Goal: Use online tool/utility: Utilize a website feature to perform a specific function

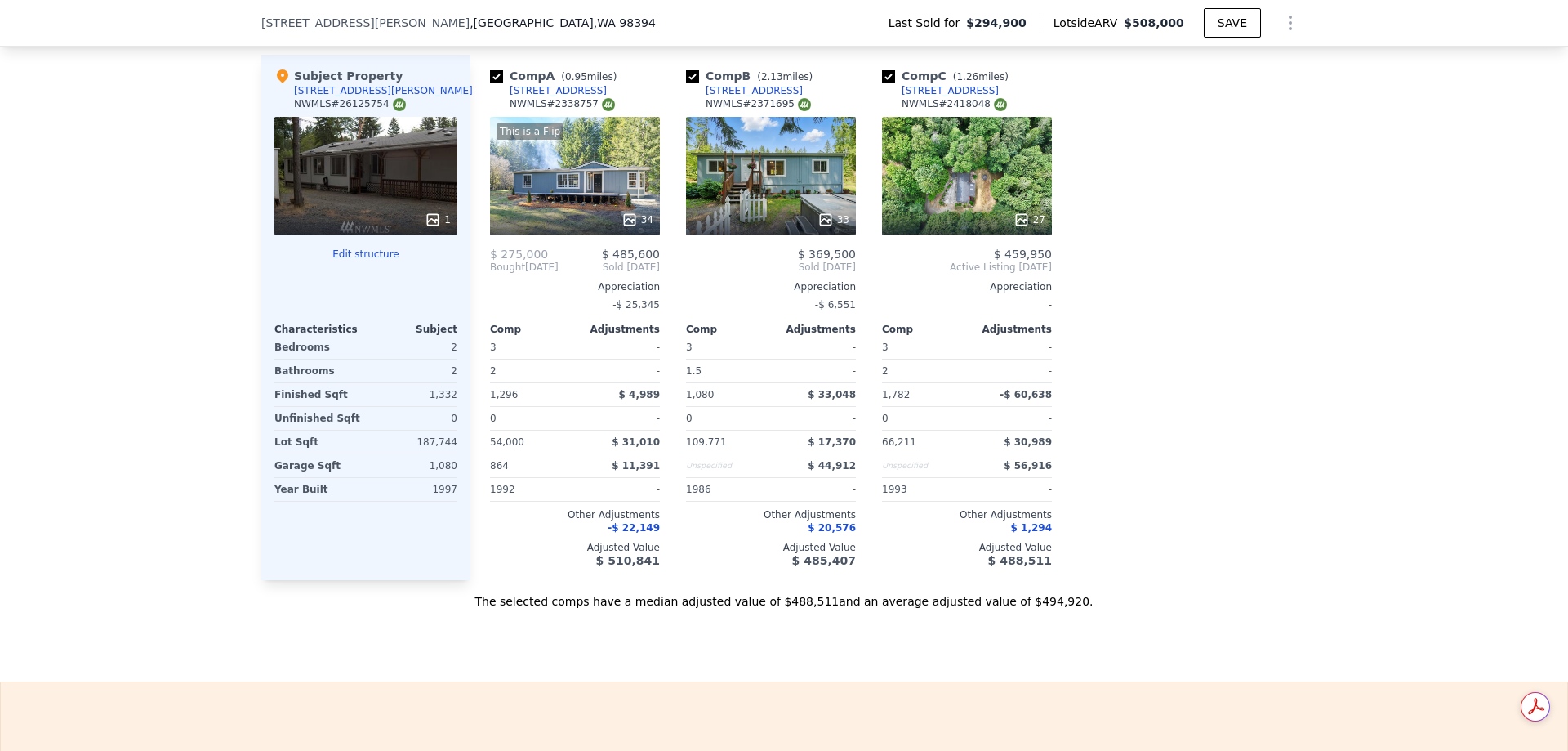
scroll to position [1967, 0]
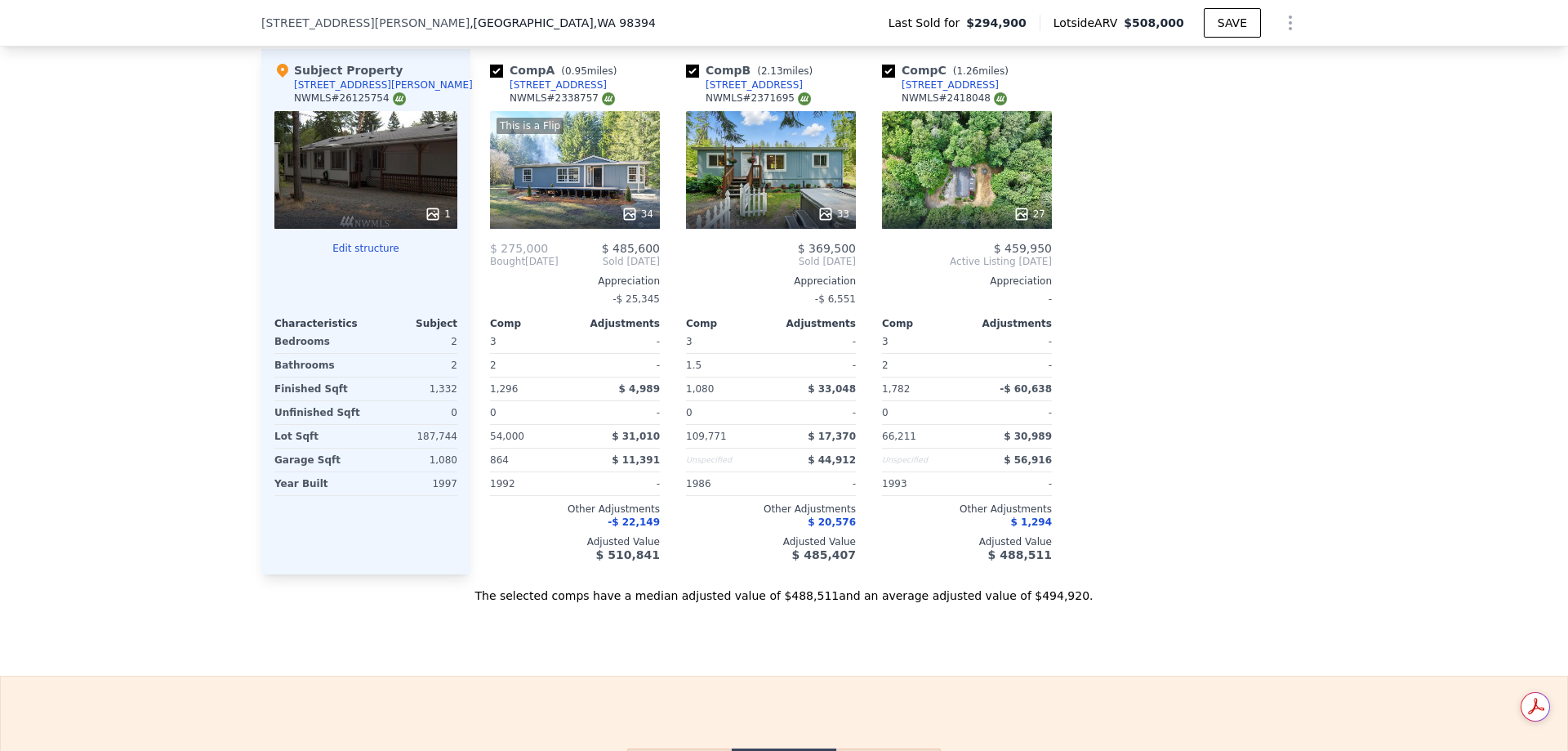
click at [782, 165] on div "33" at bounding box center [771, 170] width 170 height 118
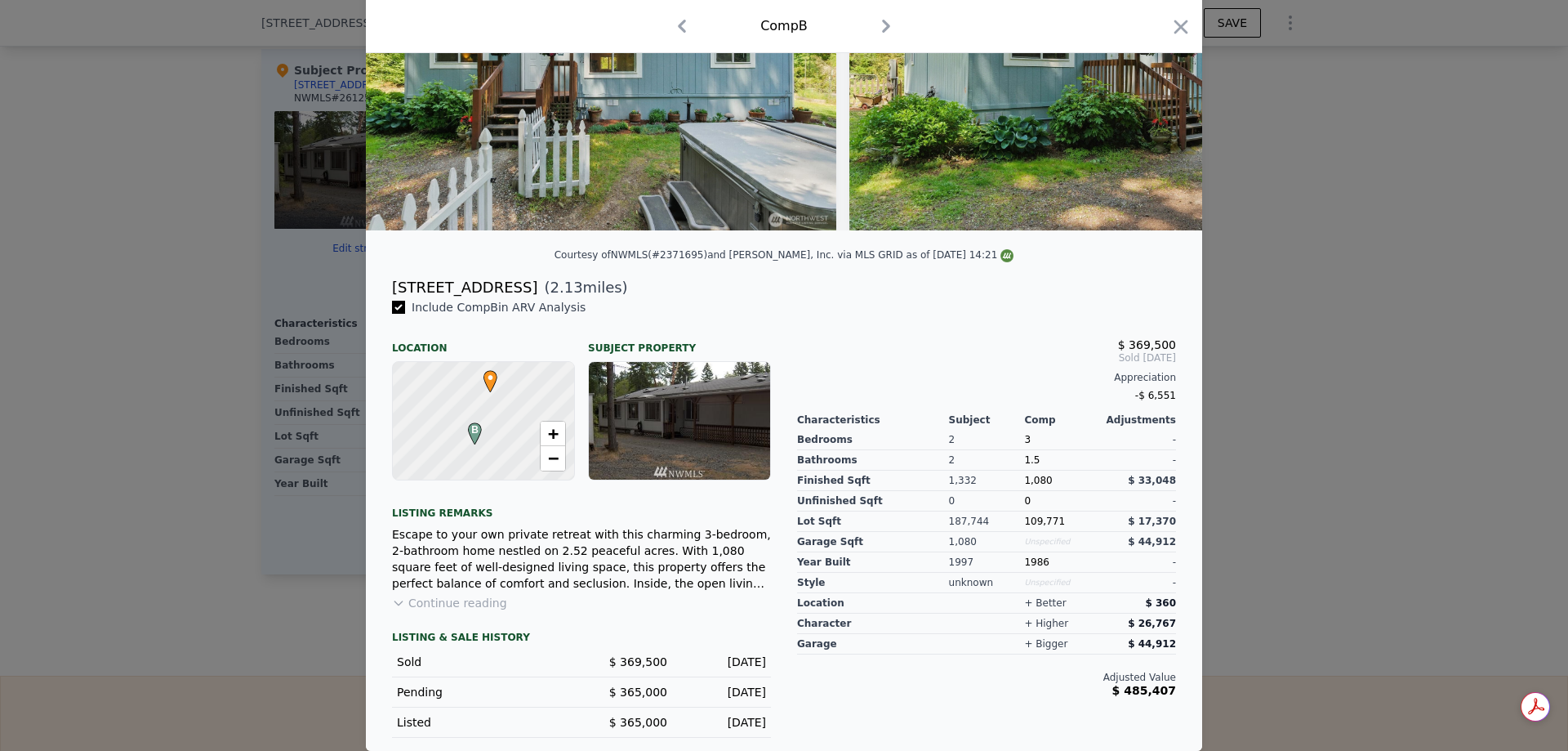
scroll to position [201, 0]
click at [1385, 352] on div at bounding box center [784, 375] width 1568 height 751
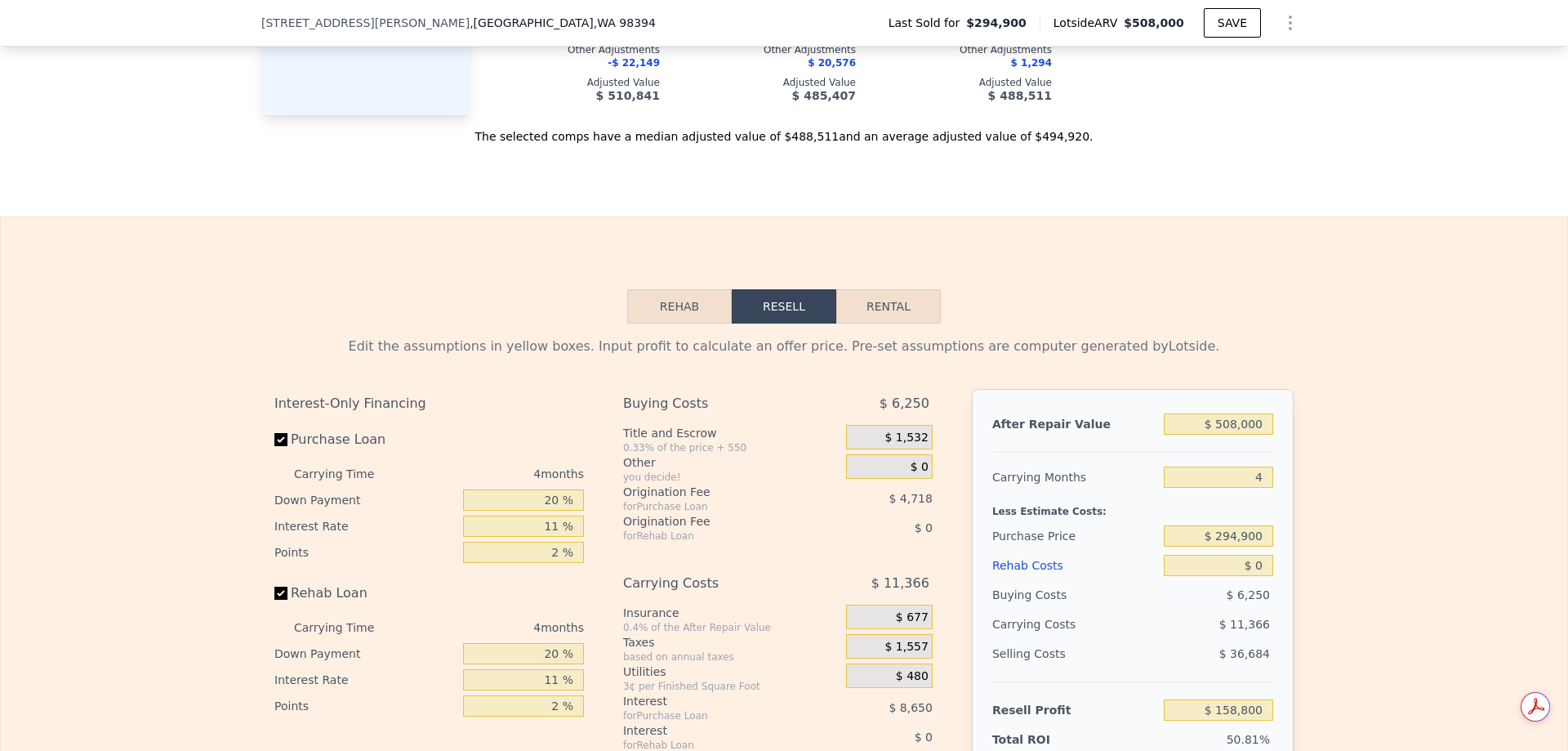
scroll to position [2457, 0]
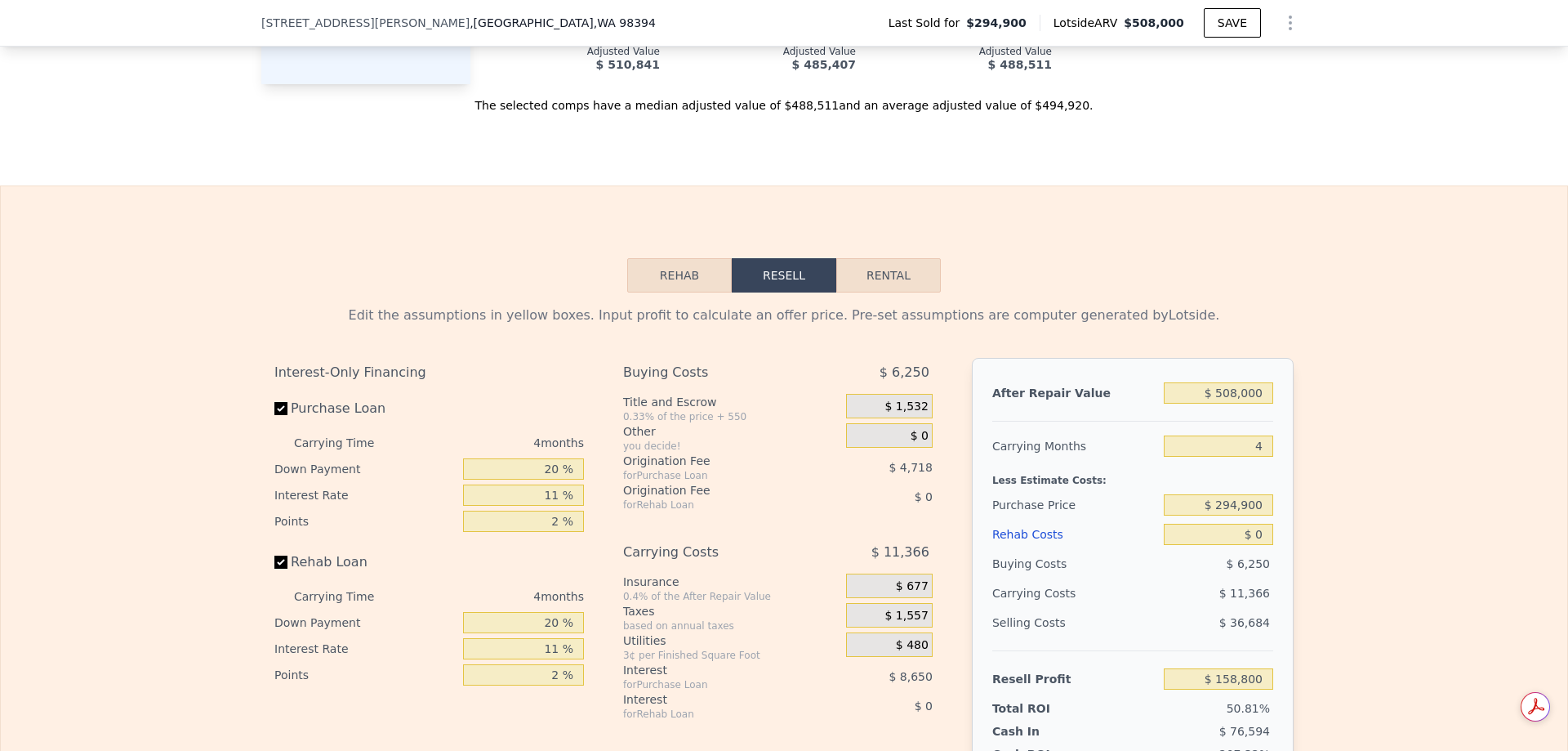
click at [671, 271] on button "Rehab" at bounding box center [679, 275] width 105 height 34
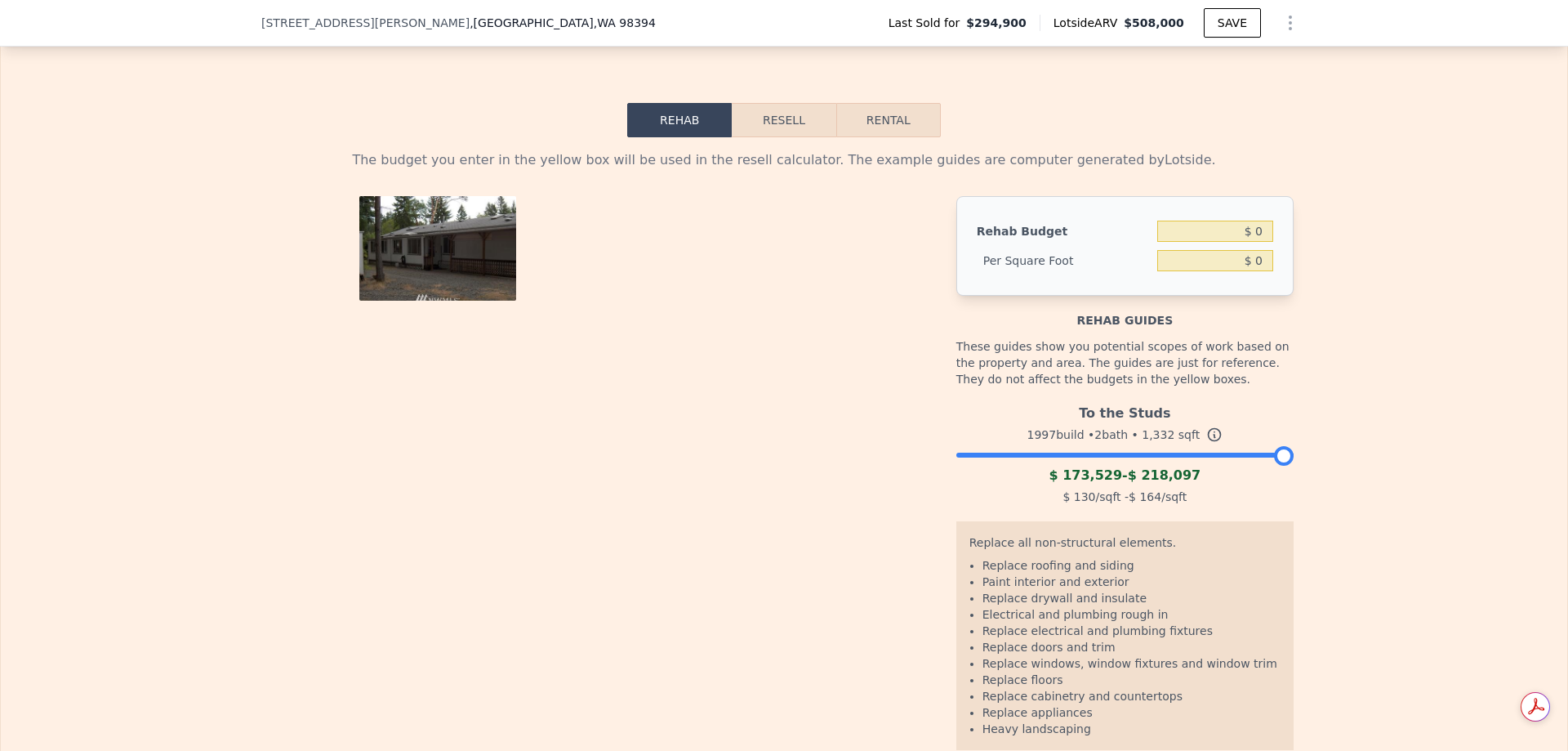
scroll to position [2621, 0]
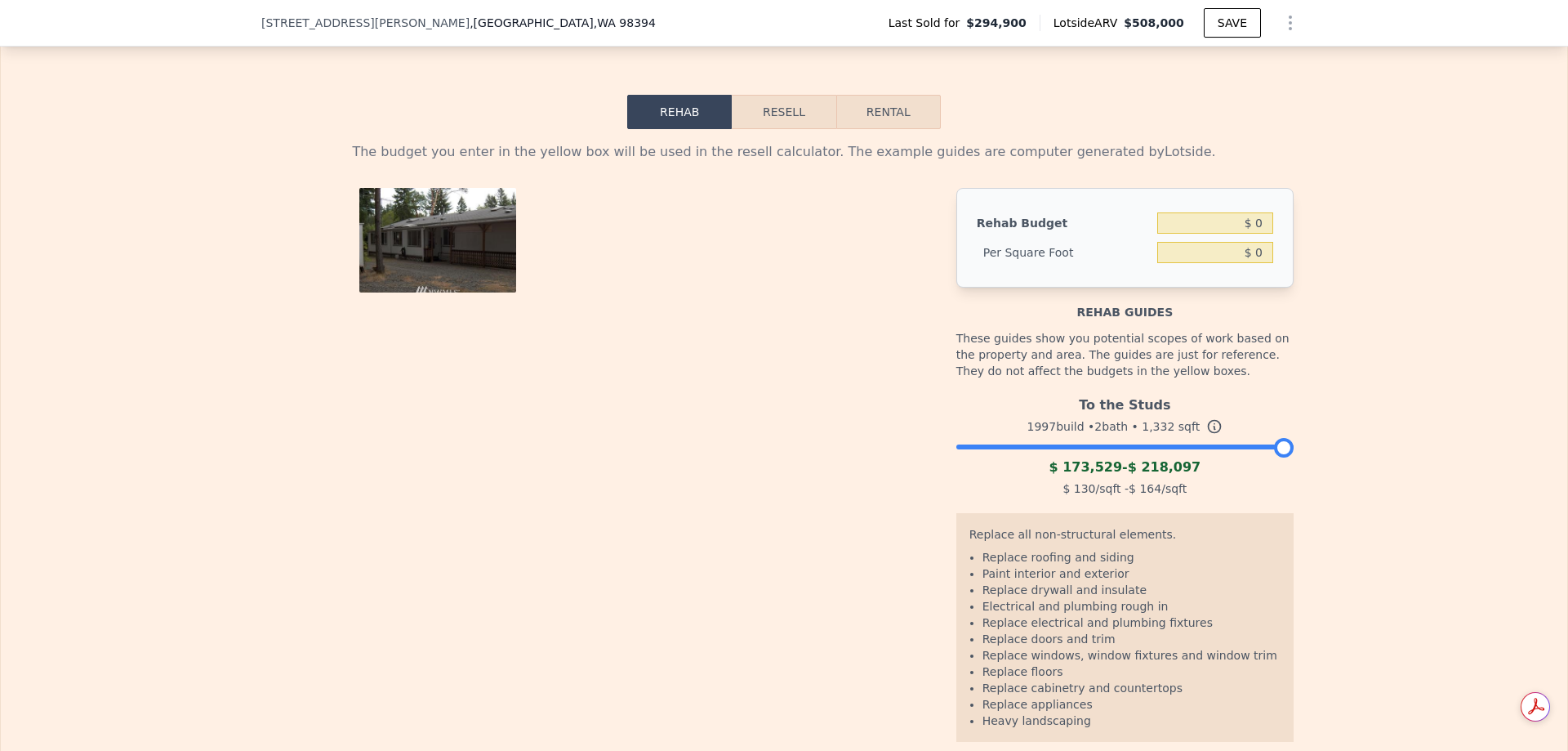
click at [764, 121] on button "Resell" at bounding box center [784, 112] width 104 height 34
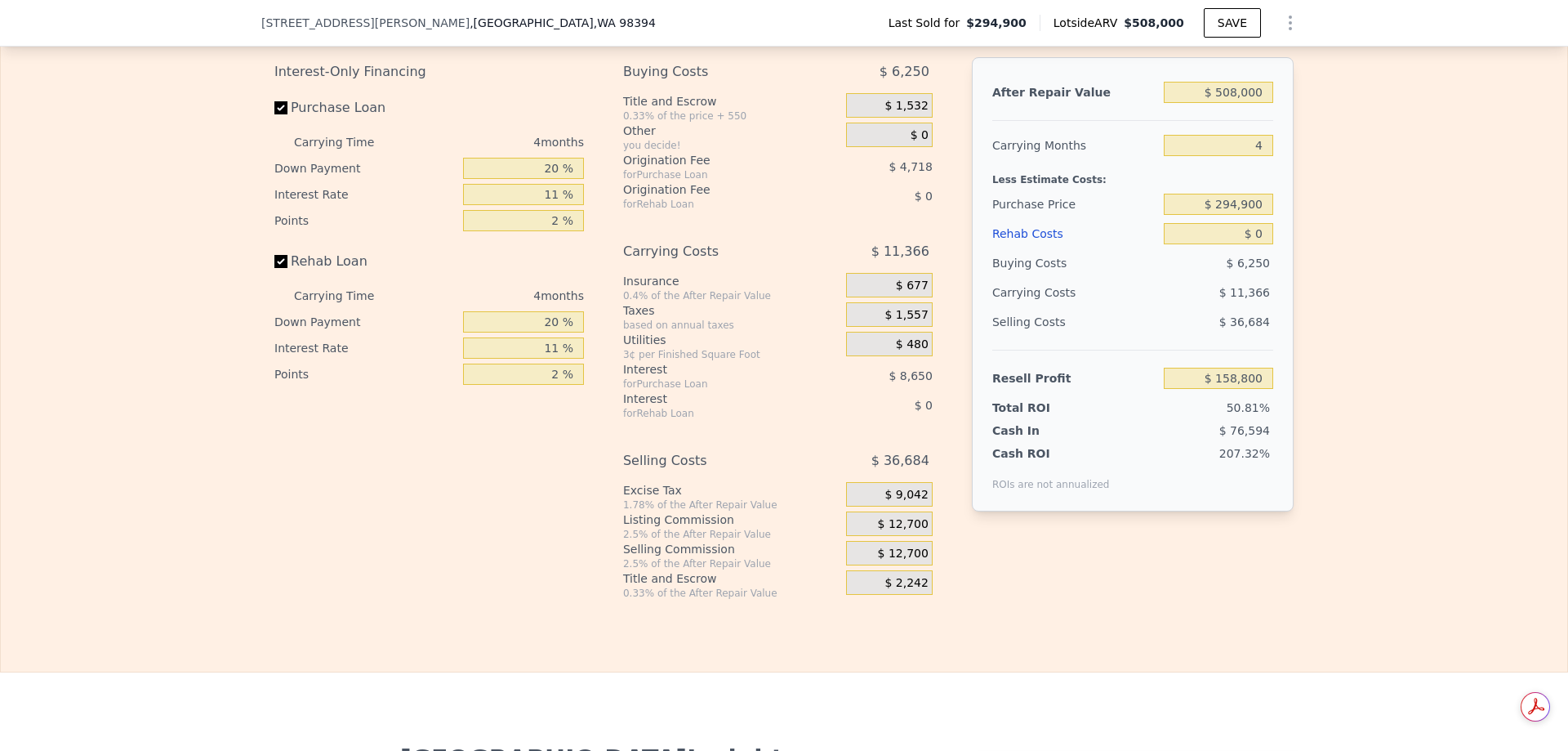
scroll to position [2703, 0]
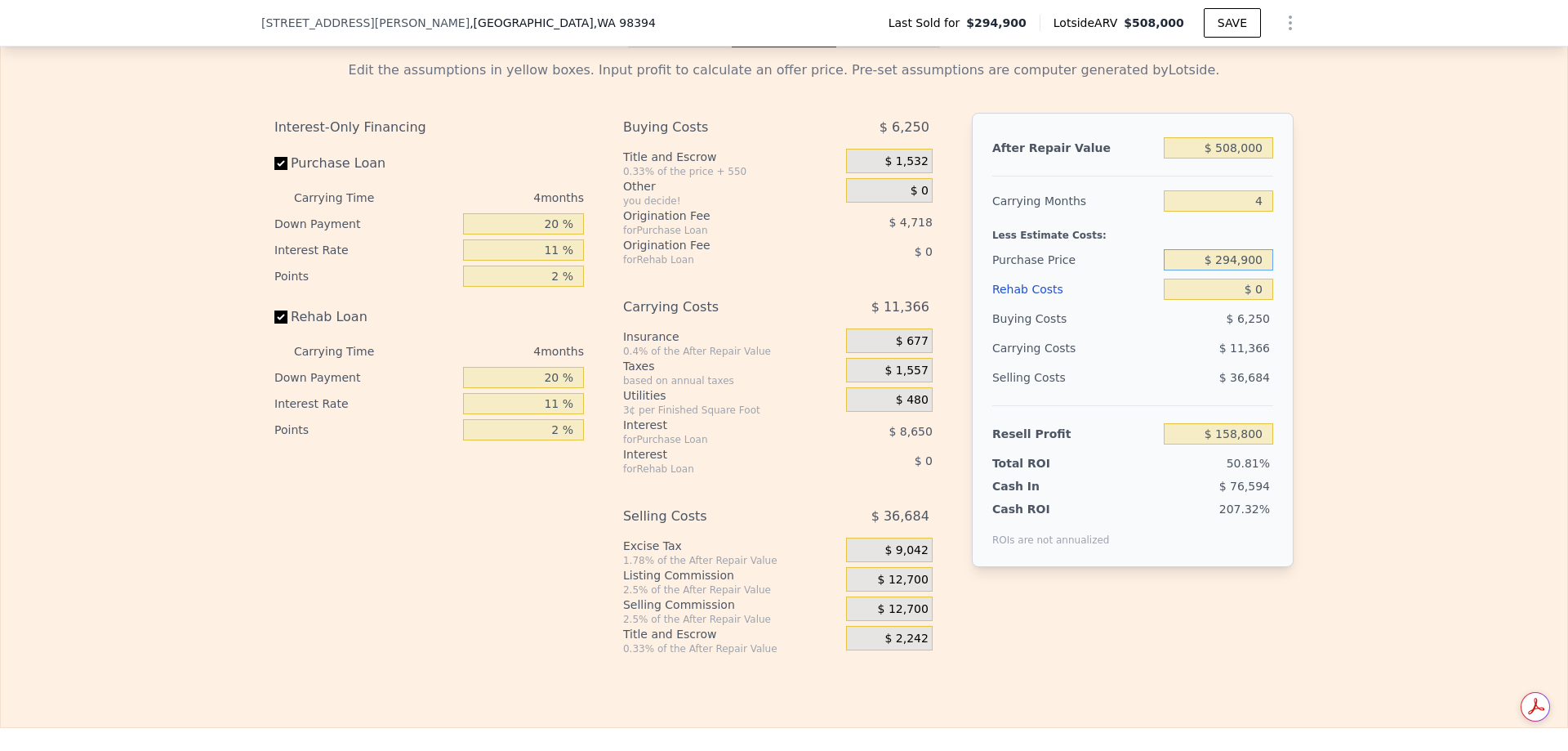
click at [1235, 270] on input "$ 294,900" at bounding box center [1219, 260] width 109 height 21
type input "$ 350,000"
click at [1432, 363] on div "Edit the assumptions in yellow boxes. Input profit to calculate an offer price.…" at bounding box center [784, 351] width 1566 height 608
type input "$ 101,018"
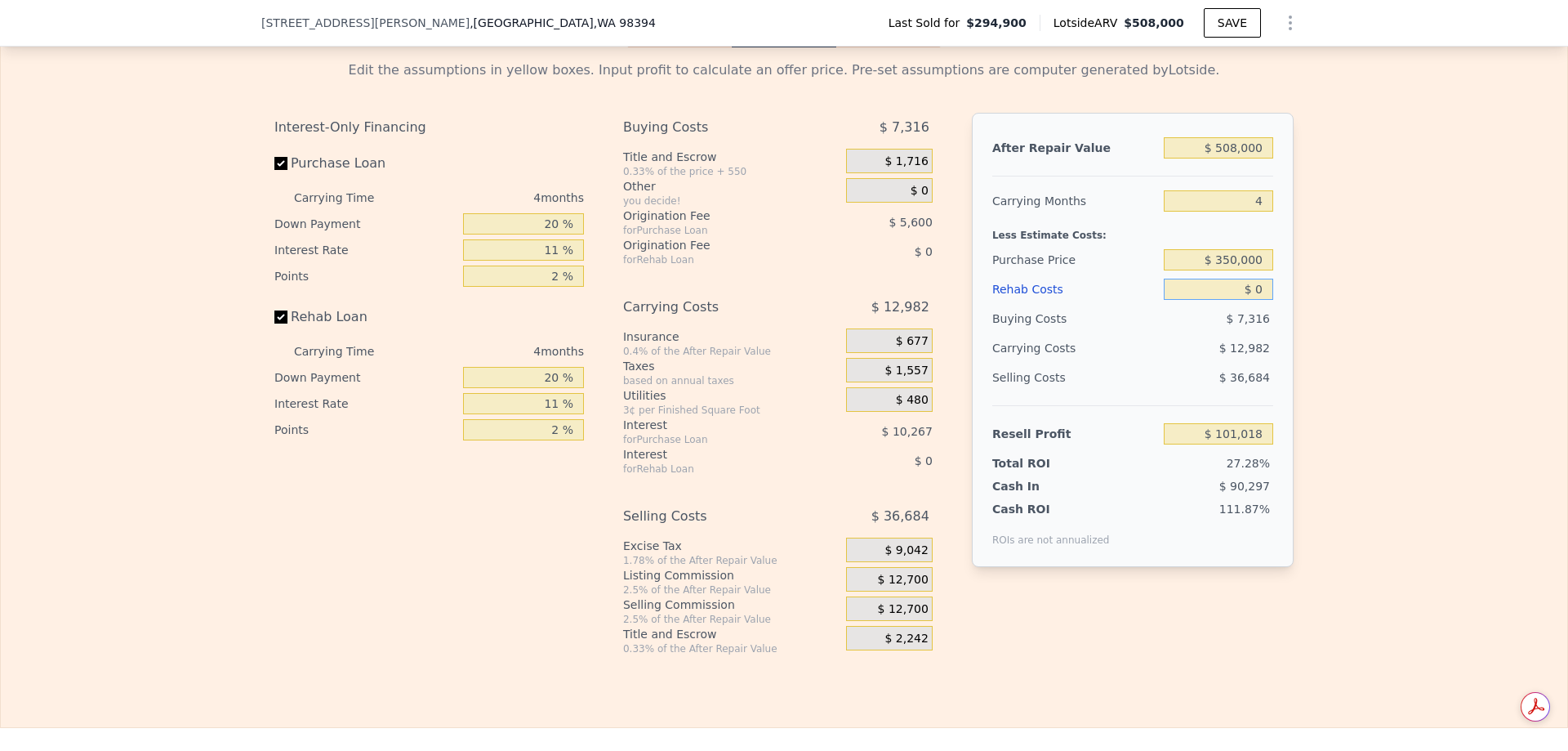
click at [1251, 299] on input "$ 0" at bounding box center [1219, 290] width 109 height 21
type input "$ 49,700"
type input "$ 49,067"
type input "$ 49,700"
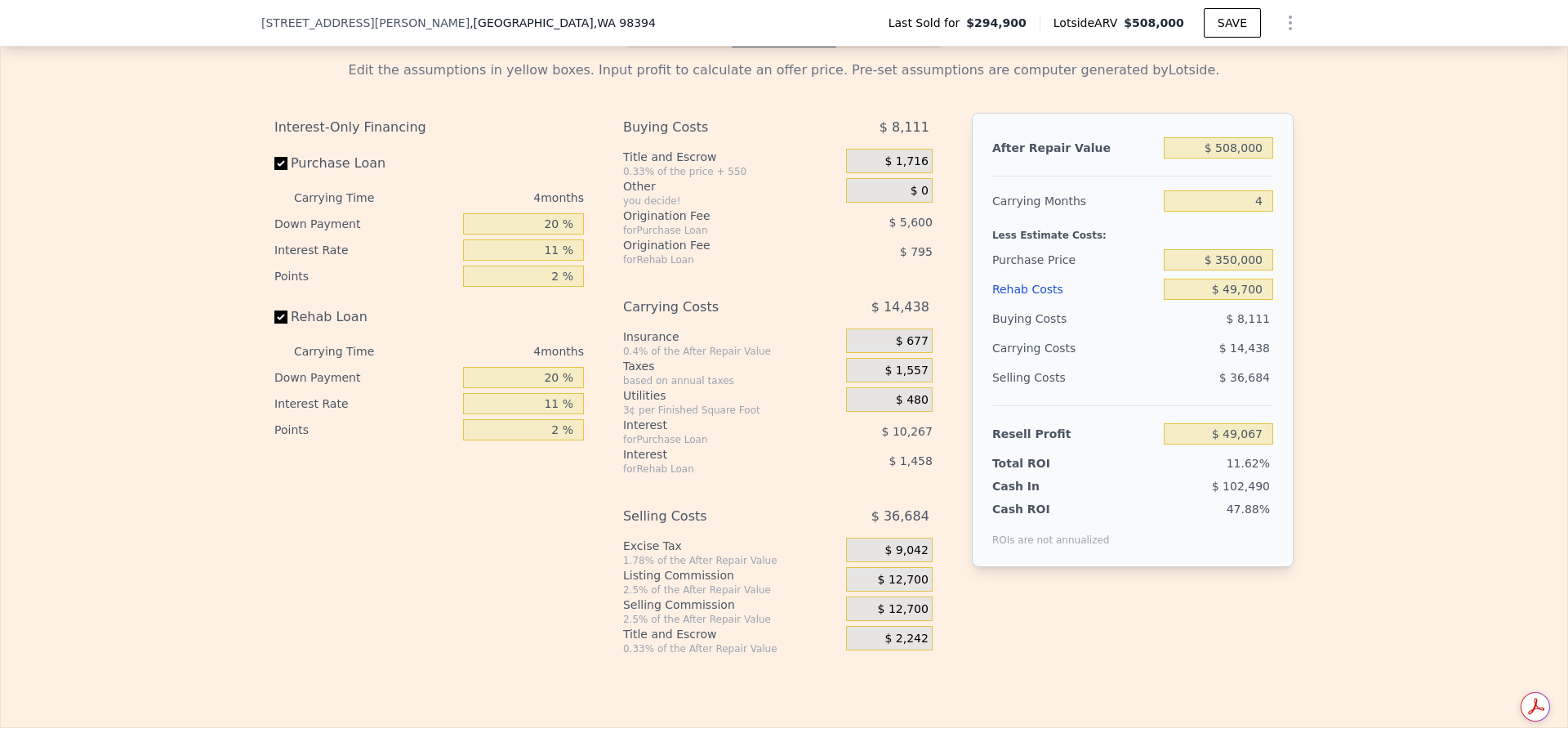
click at [1359, 361] on div "Edit the assumptions in yellow boxes. Input profit to calculate an offer price.…" at bounding box center [784, 351] width 1566 height 608
click at [1236, 158] on input "$ 508,000" at bounding box center [1219, 148] width 109 height 21
type input "$ 485"
type input "-$ 421,673"
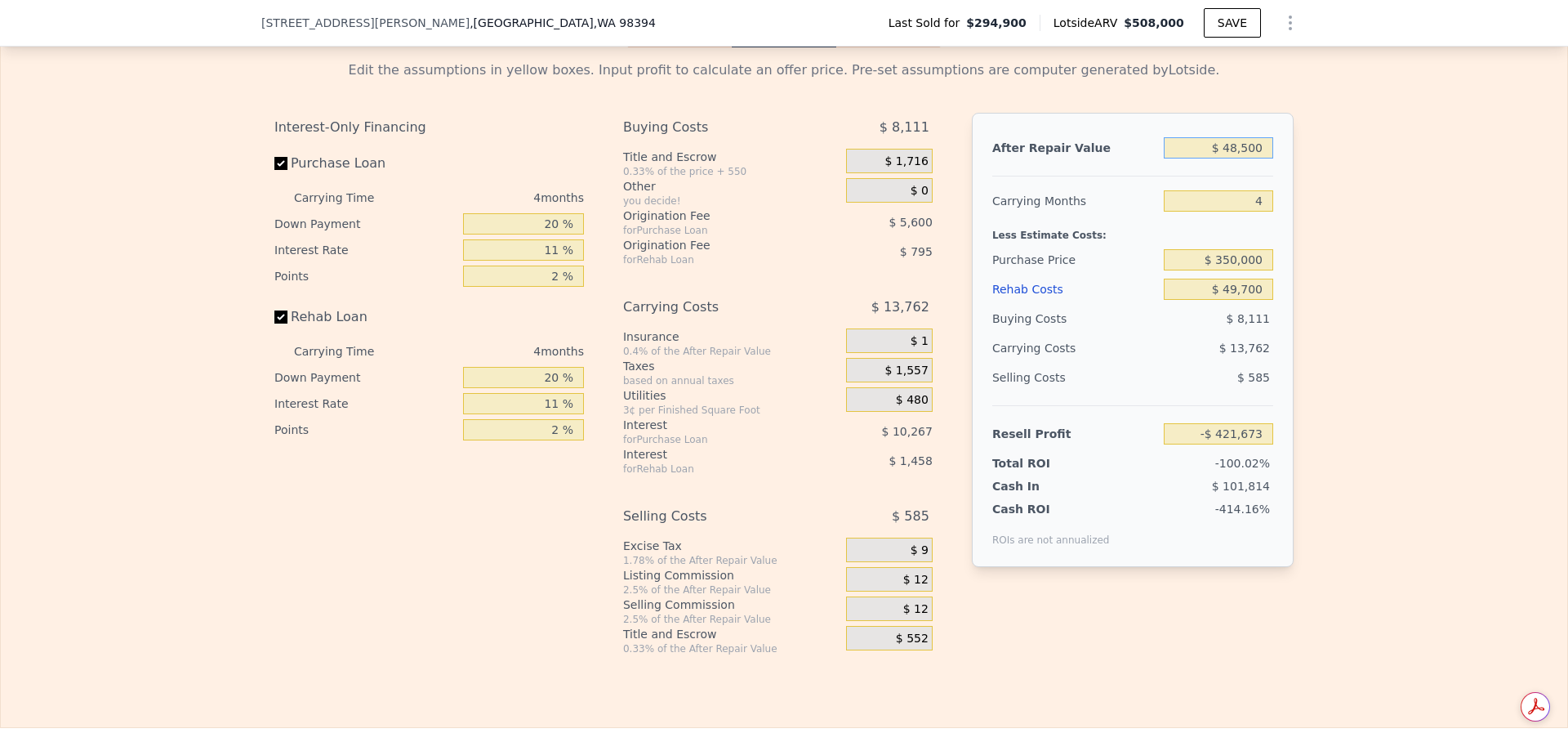
type input "$ 485,000"
type input "$ 27,733"
type input "$ 485,000"
click at [1377, 382] on div "Edit the assumptions in yellow boxes. Input profit to calculate an offer price.…" at bounding box center [784, 351] width 1566 height 608
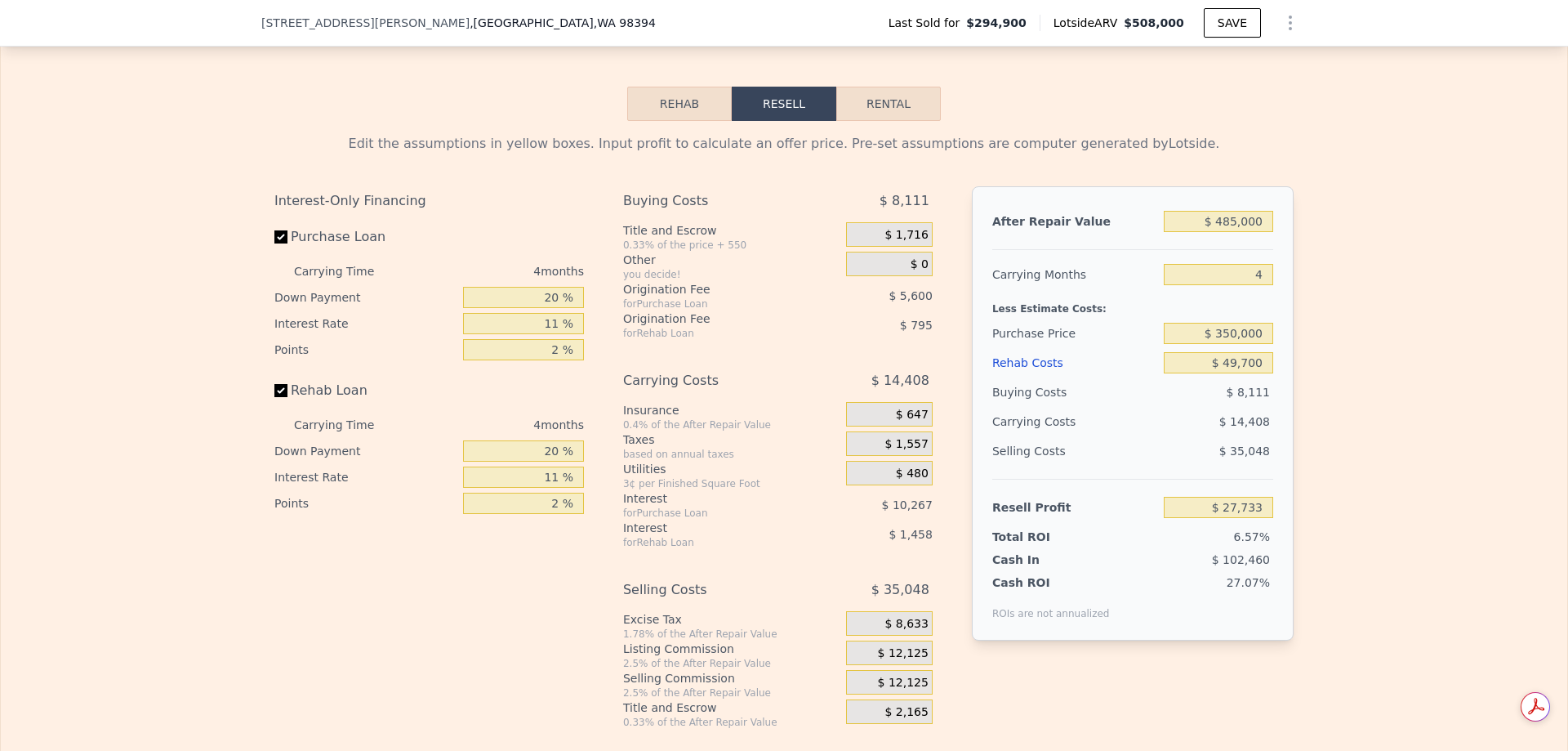
scroll to position [2621, 0]
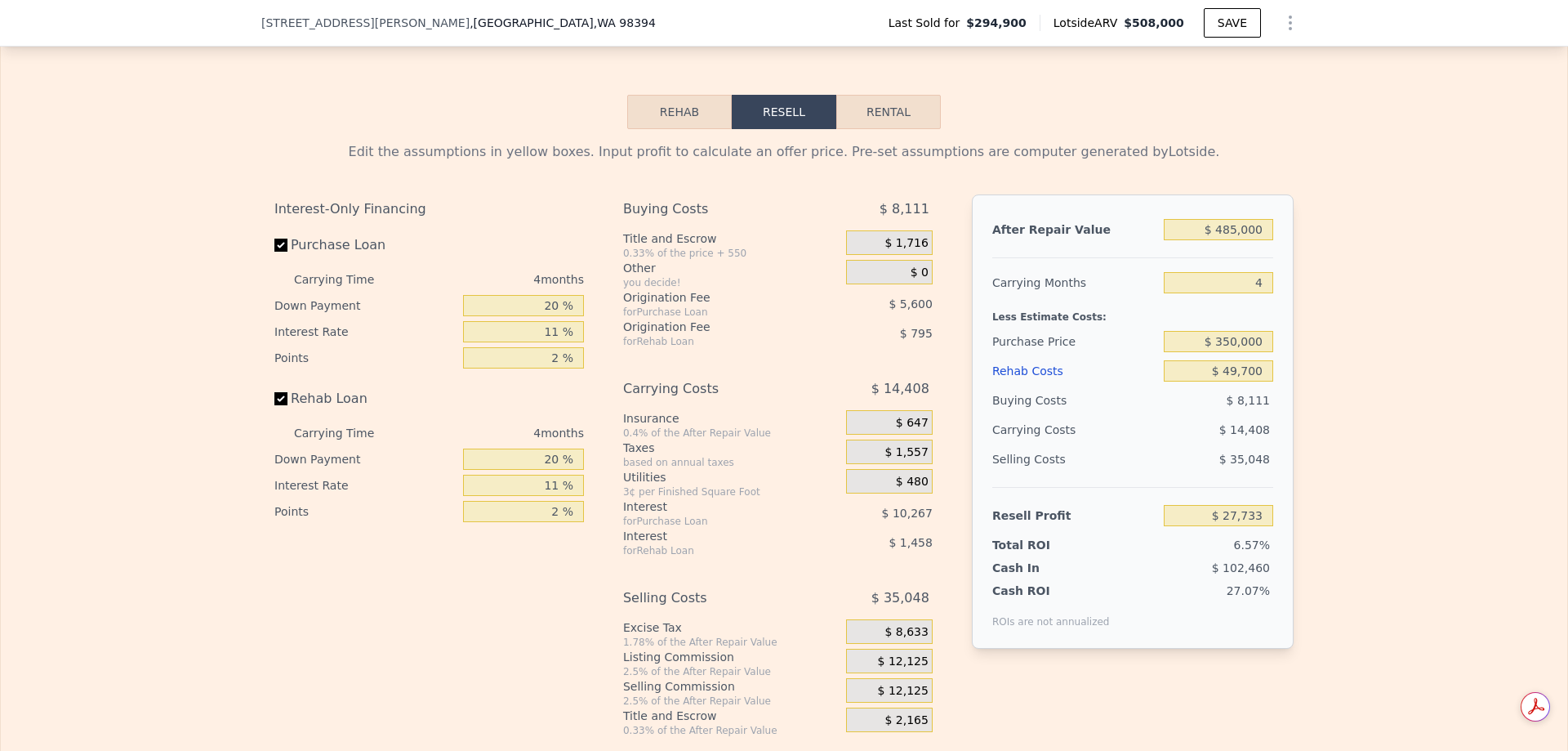
click at [1280, 27] on icon "Show Options" at bounding box center [1290, 23] width 19 height 19
click at [1178, 102] on div "Share Analysis" at bounding box center [1215, 98] width 183 height 33
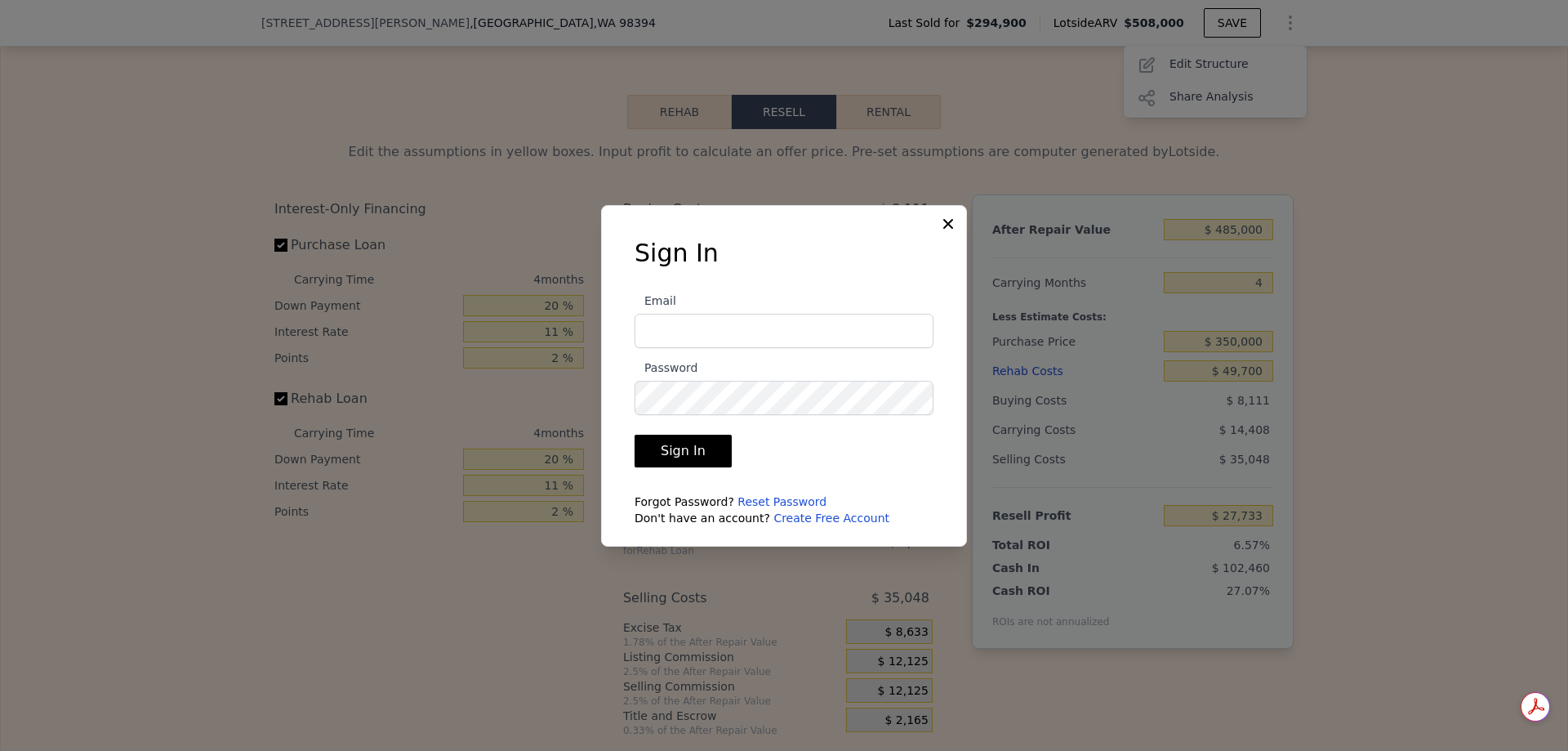
click at [708, 336] on input "Email" at bounding box center [784, 330] width 299 height 34
type input "[PERSON_NAME][EMAIL_ADDRESS][PERSON_NAME][DOMAIN_NAME]"
click at [687, 447] on button "Sign In" at bounding box center [683, 451] width 97 height 33
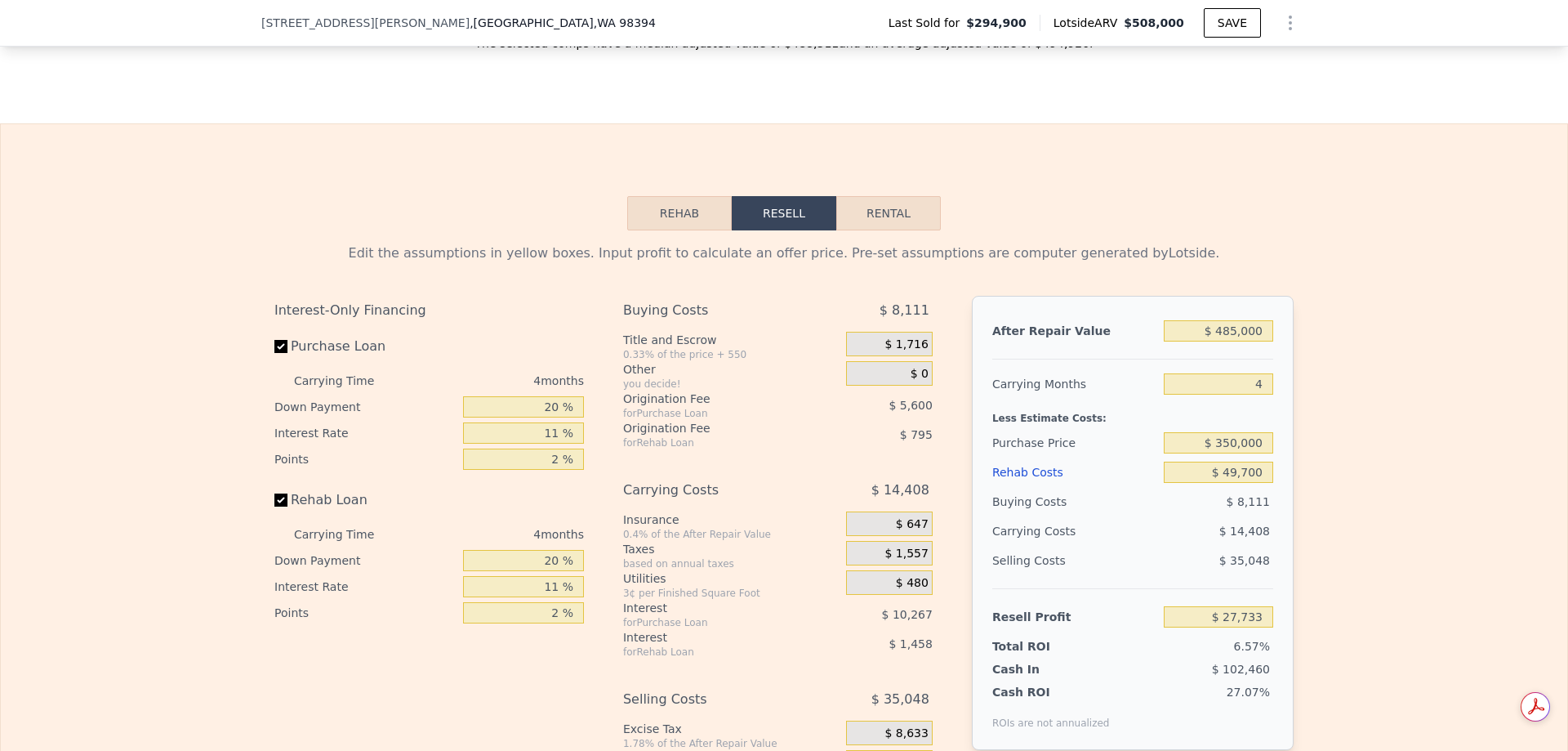
scroll to position [2713, 0]
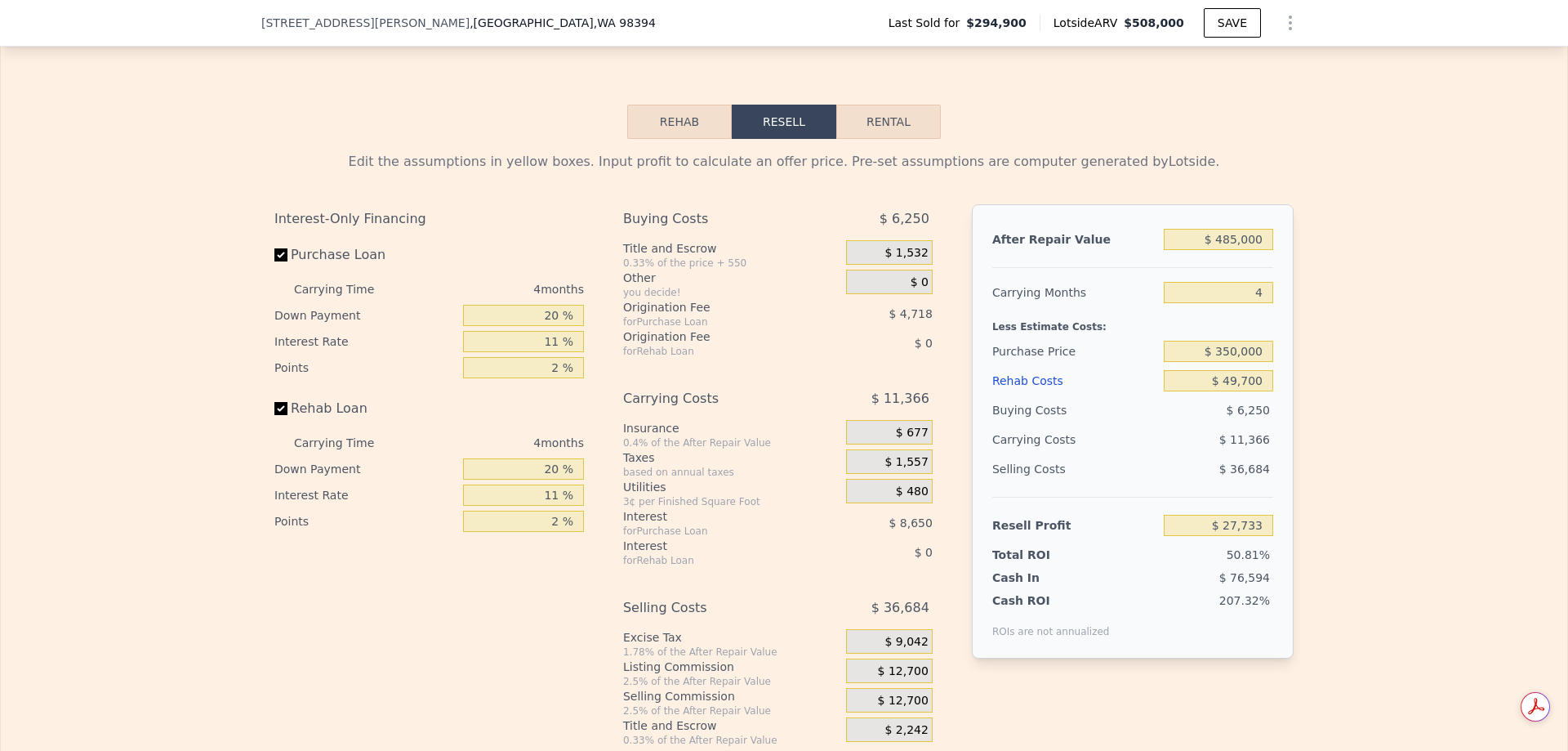
type input "$ 508,000"
type input "$ 0"
type input "$ 158,800"
click at [1289, 30] on icon "Show Options" at bounding box center [1290, 23] width 19 height 19
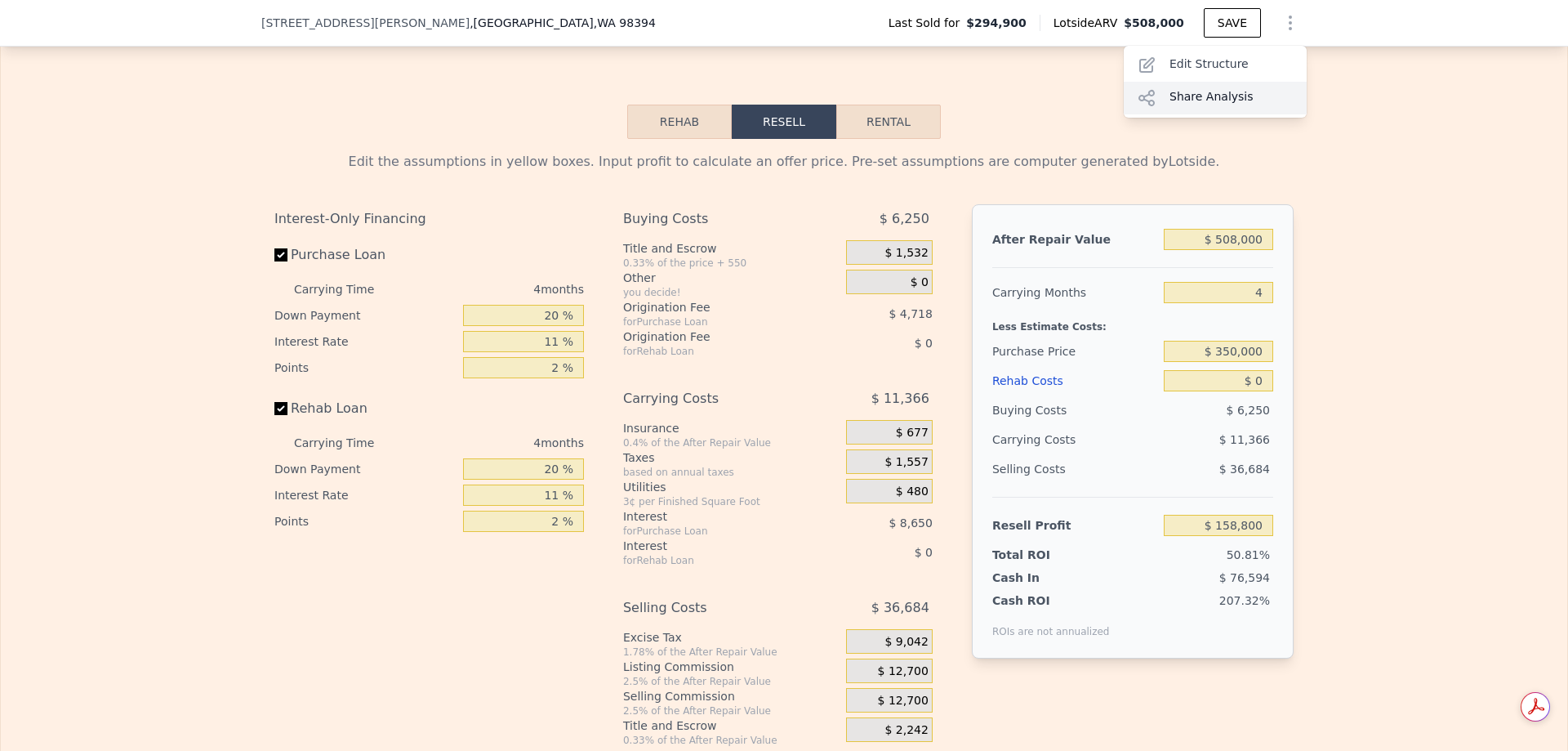
click at [1220, 99] on div "Share Analysis" at bounding box center [1215, 98] width 183 height 33
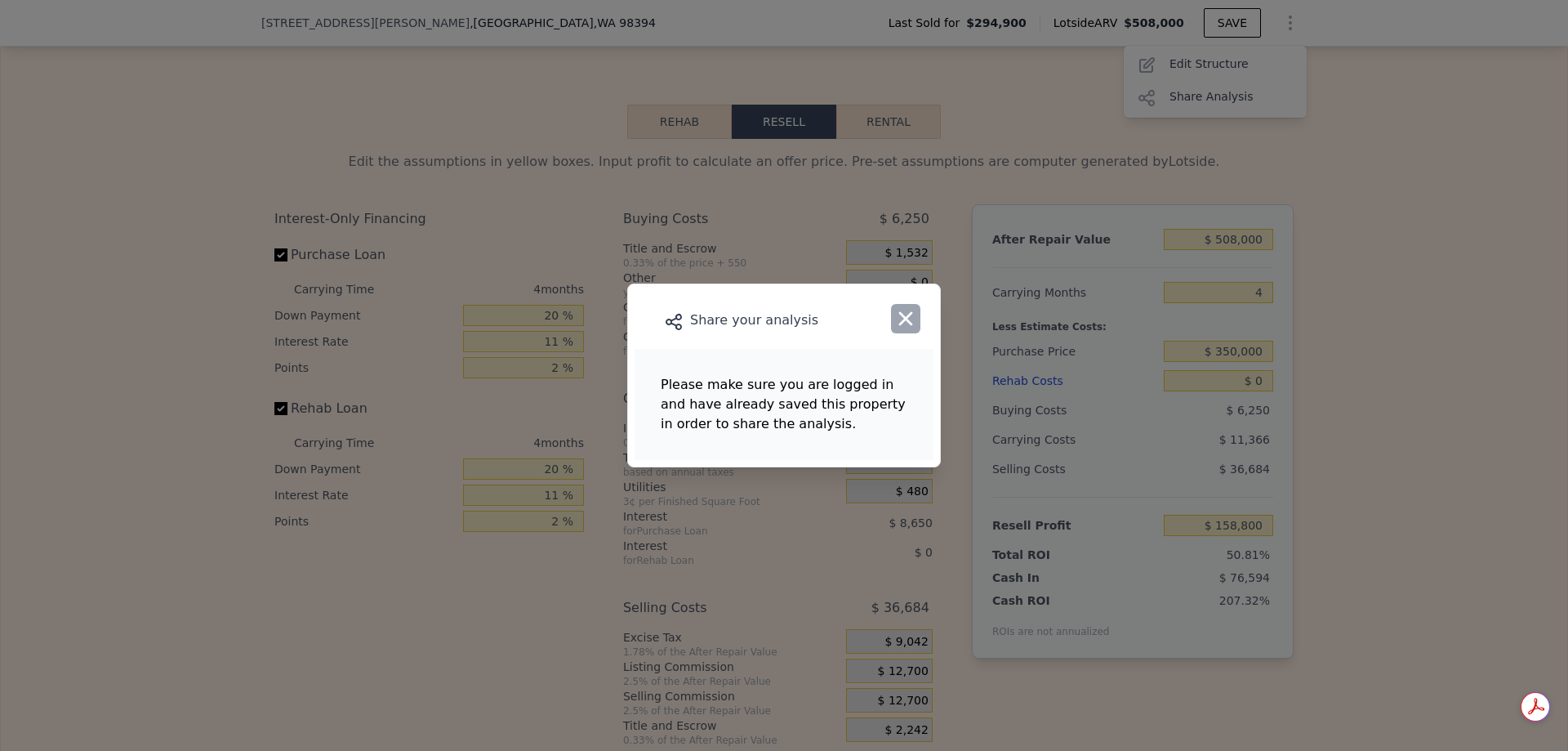
click at [905, 313] on icon "button" at bounding box center [905, 319] width 23 height 23
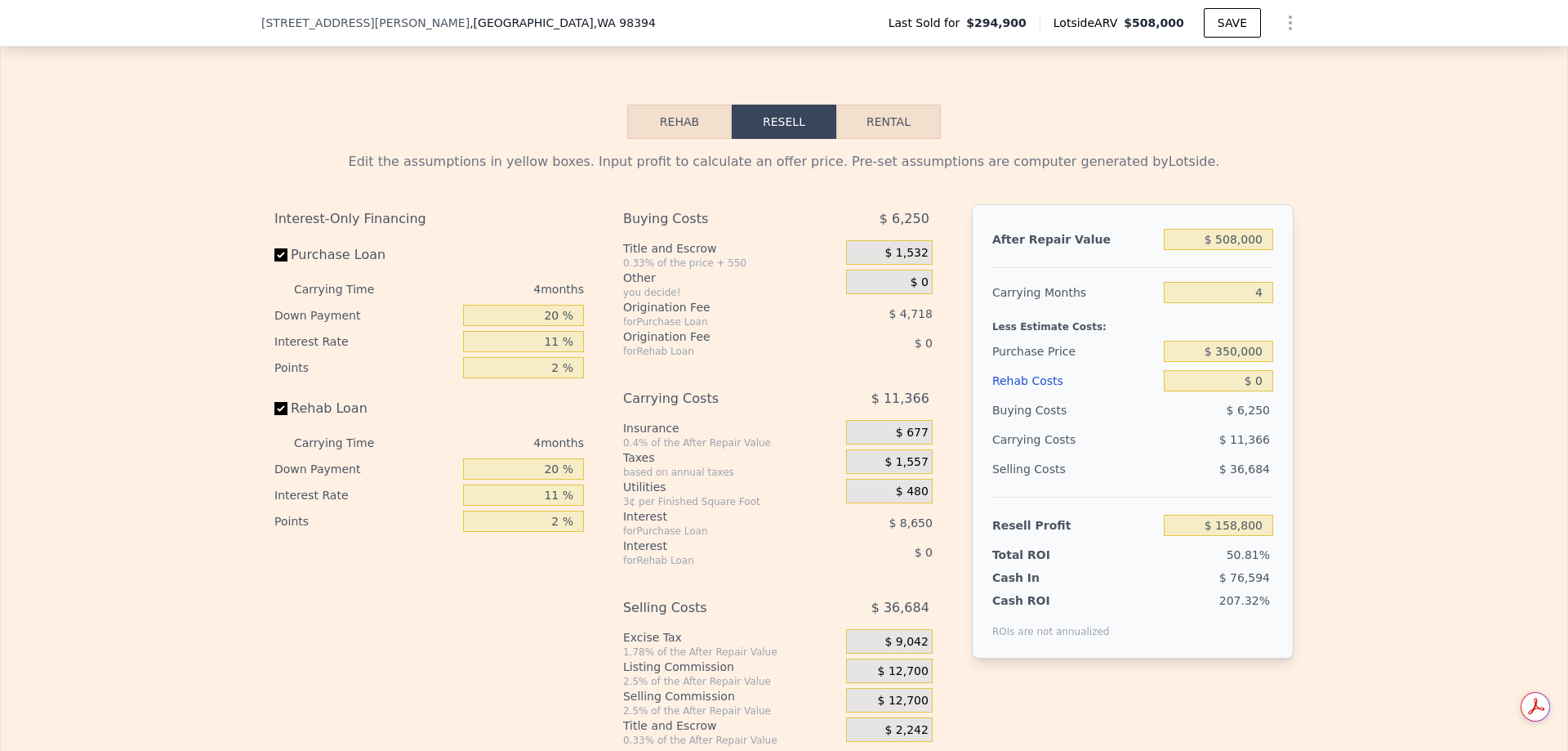
click at [1292, 38] on div at bounding box center [1287, 22] width 40 height 33
click at [1280, 16] on icon "Show Options" at bounding box center [1290, 23] width 19 height 19
click at [1391, 253] on div "Edit the assumptions in yellow boxes. Input profit to calculate an offer price.…" at bounding box center [784, 443] width 1566 height 608
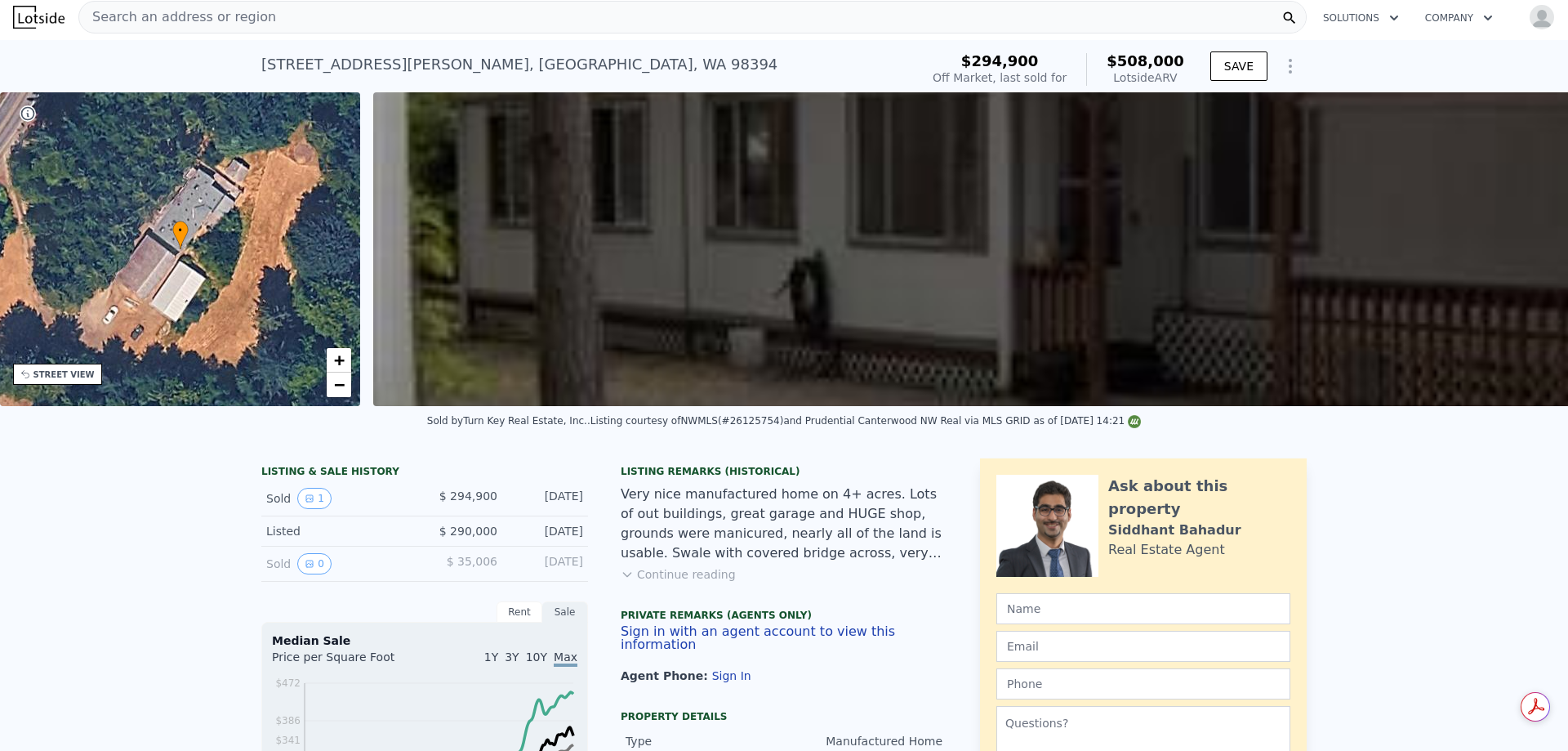
scroll to position [0, 0]
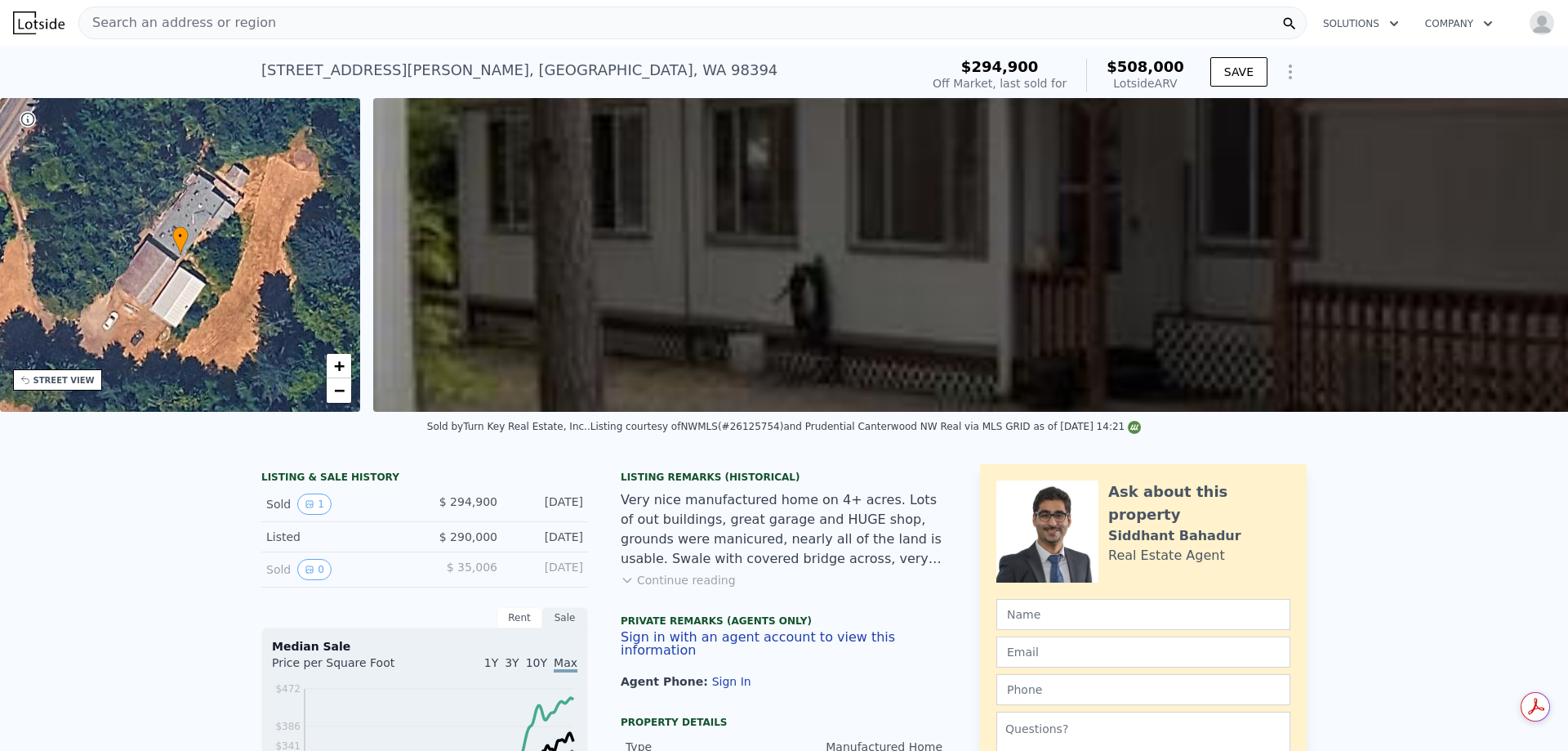
click at [1535, 26] on img "button" at bounding box center [1542, 23] width 26 height 26
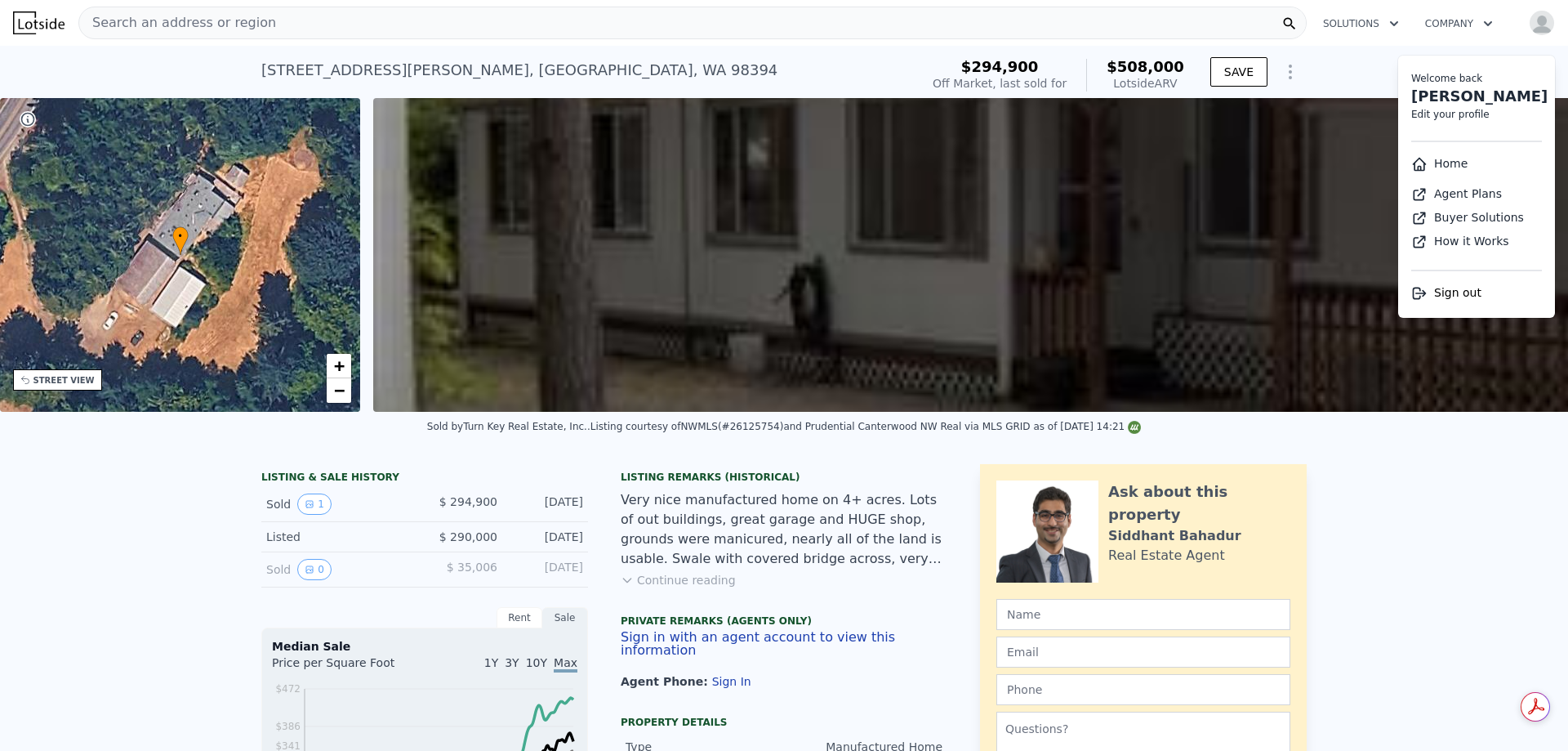
drag, startPoint x: 1432, startPoint y: 573, endPoint x: 1244, endPoint y: 166, distance: 448.3
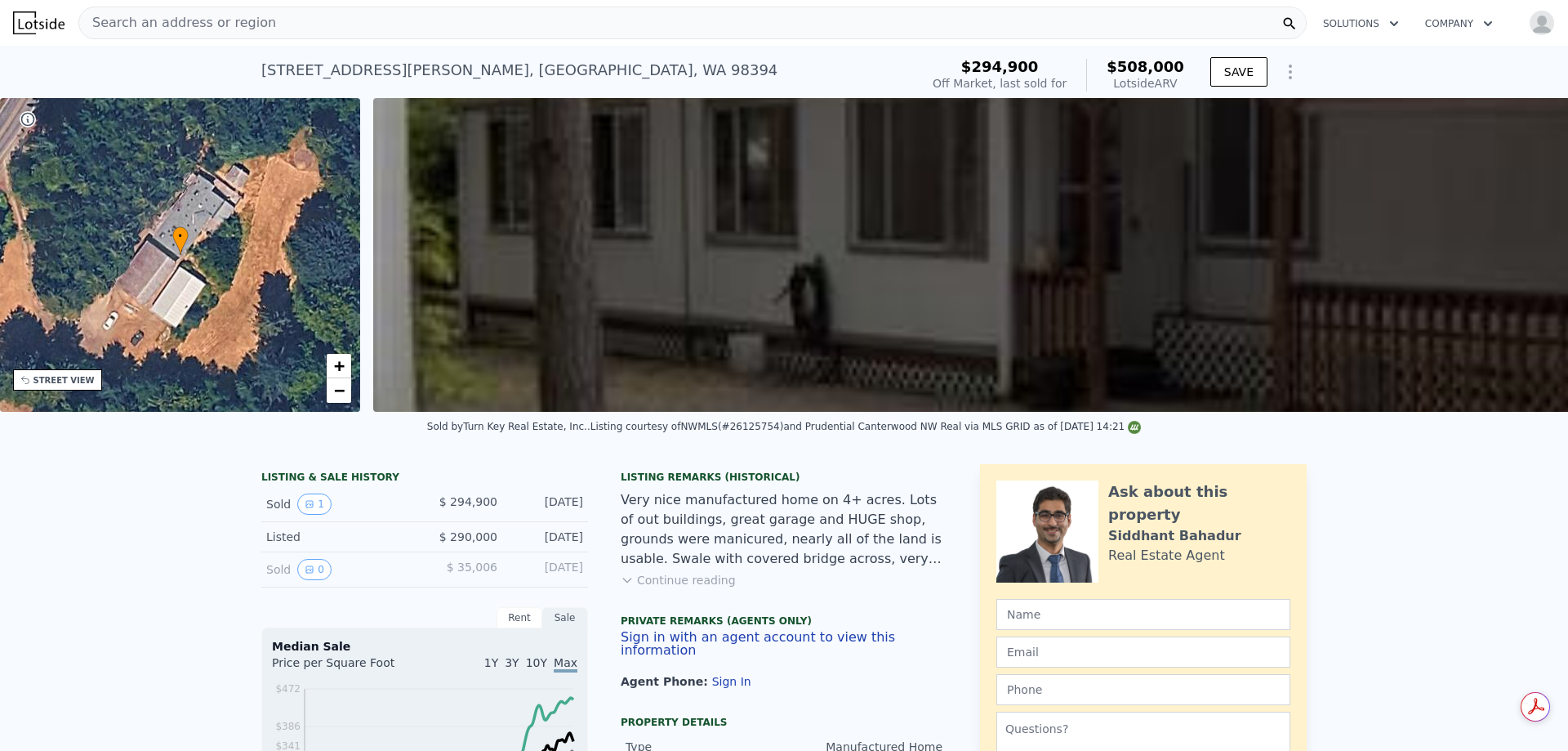
click at [1290, 71] on icon "Show Options" at bounding box center [1291, 71] width 2 height 13
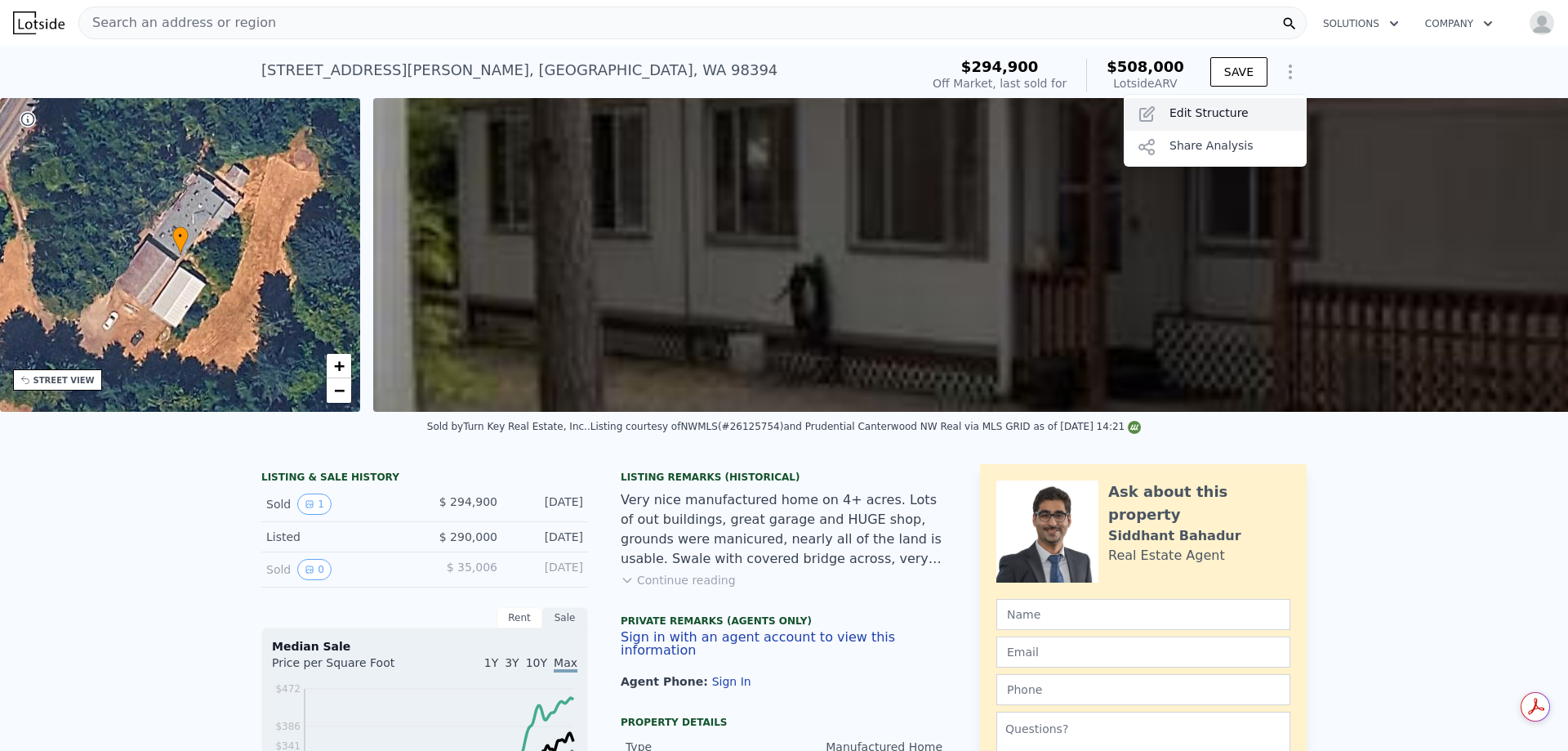
click at [1210, 105] on div "Edit Structure" at bounding box center [1215, 114] width 183 height 33
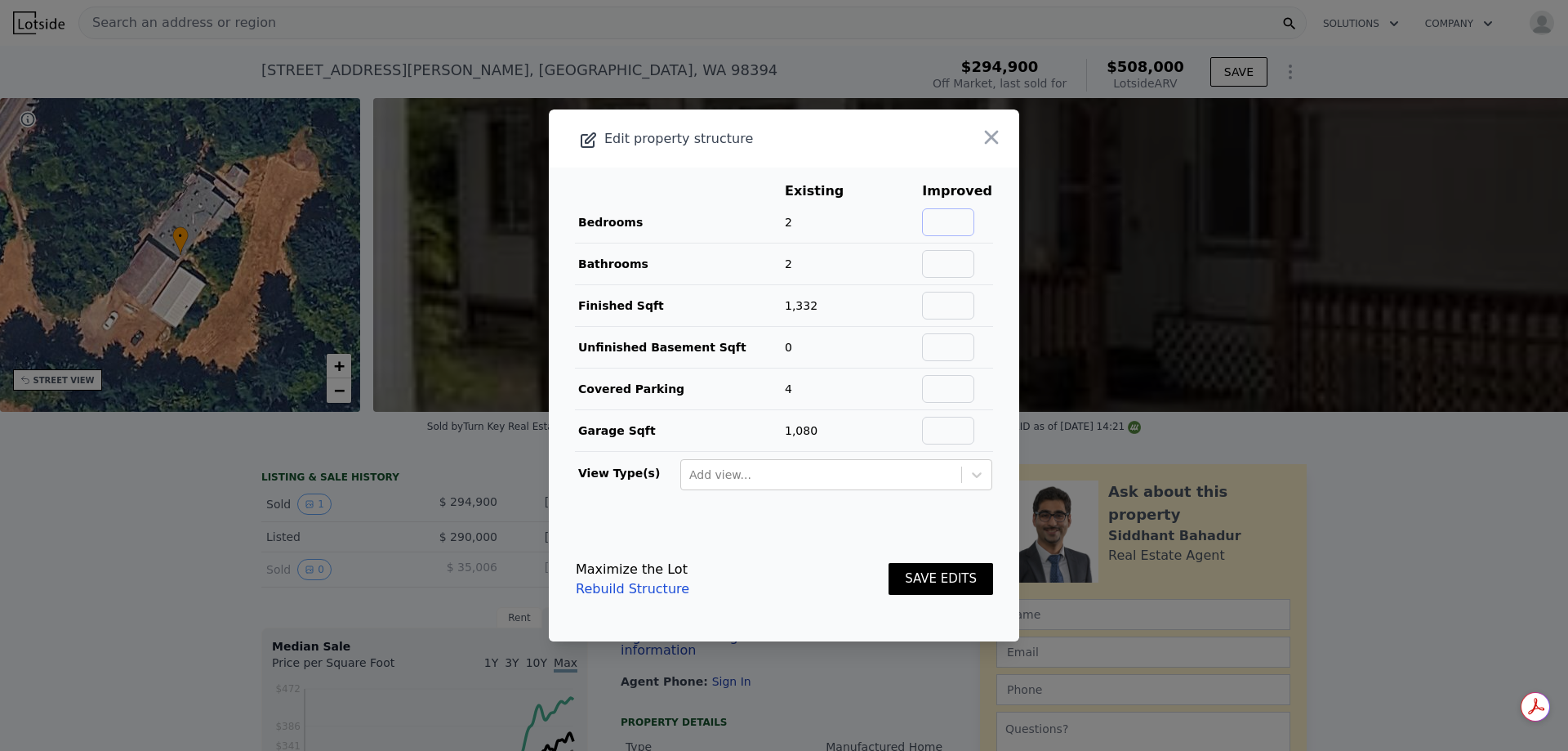
click at [970, 210] on input "text" at bounding box center [948, 223] width 52 height 28
type input "3"
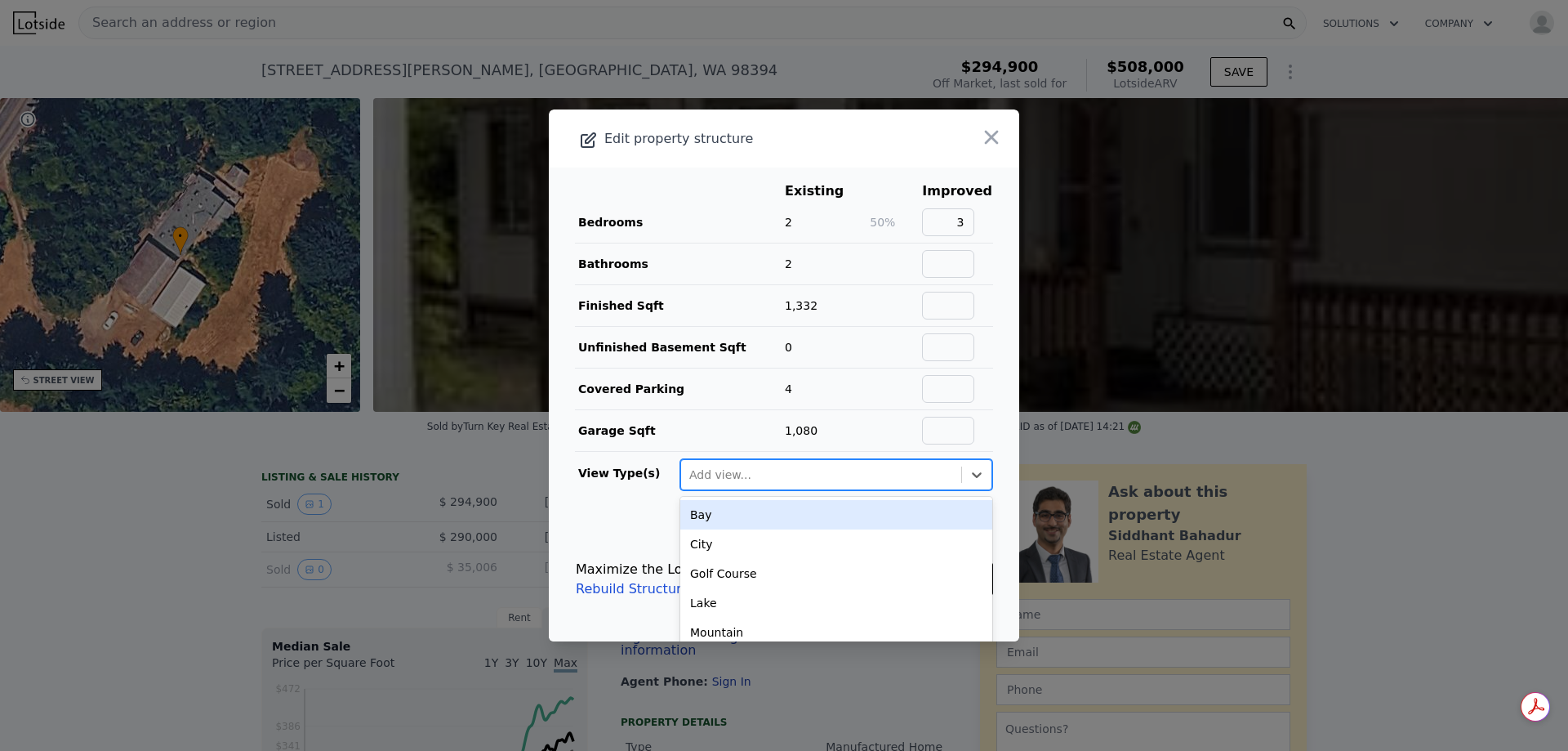
click at [849, 486] on div "Add view..." at bounding box center [821, 475] width 280 height 26
click at [778, 457] on div at bounding box center [836, 455] width 312 height 6
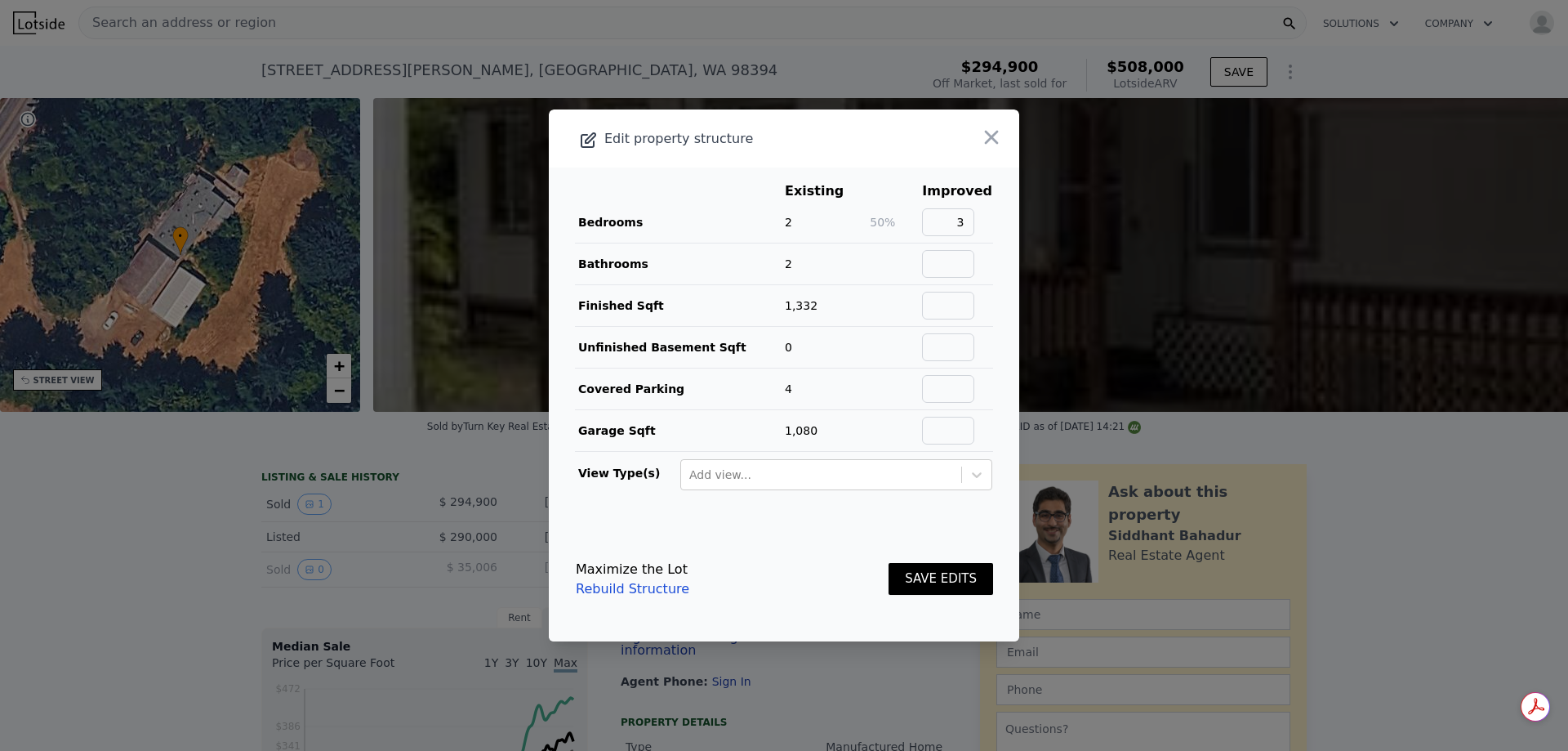
click at [926, 587] on button "SAVE EDITS" at bounding box center [941, 579] width 105 height 32
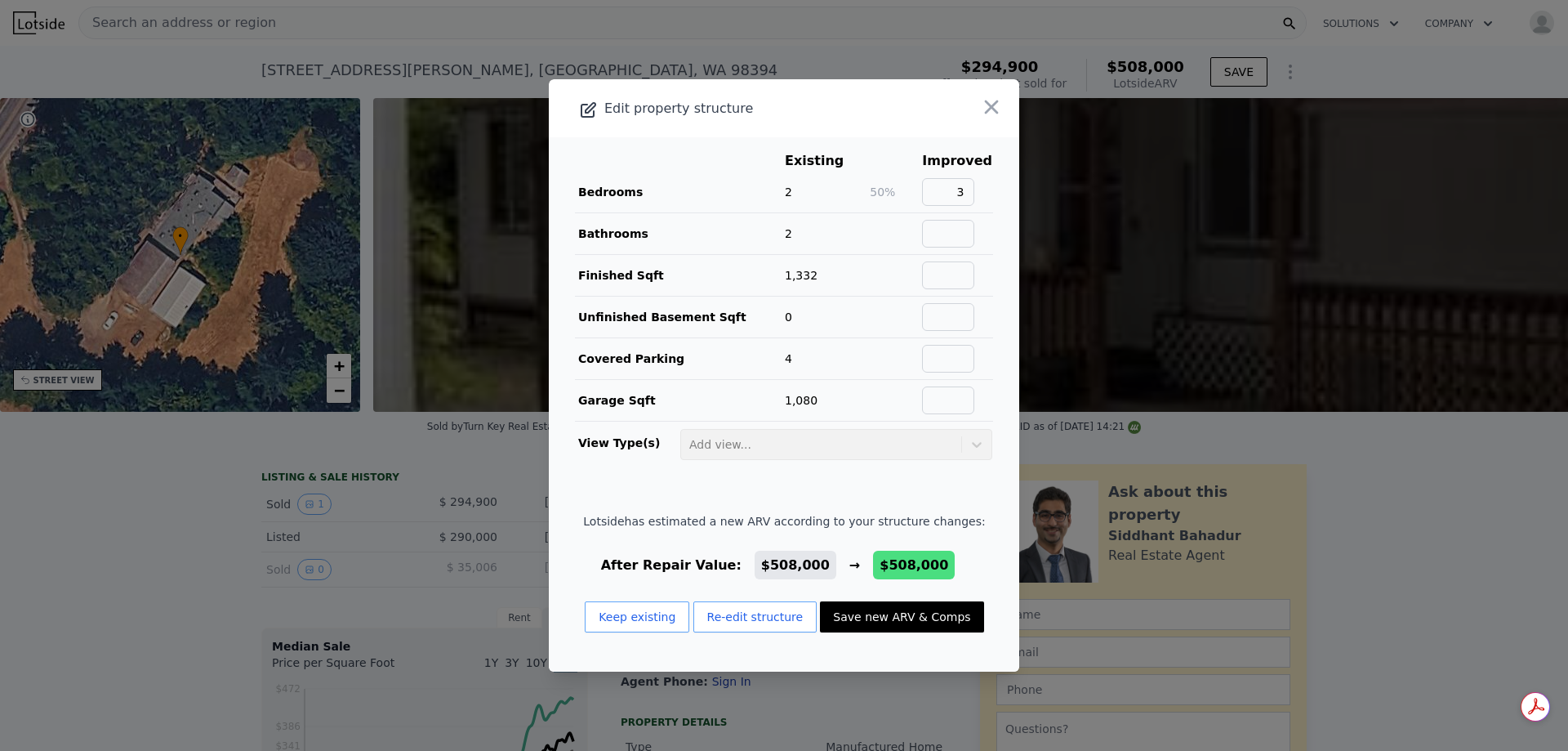
click at [898, 562] on span "$508,000" at bounding box center [914, 565] width 69 height 16
click at [803, 564] on span "$508,000" at bounding box center [795, 565] width 69 height 16
drag, startPoint x: 803, startPoint y: 564, endPoint x: 793, endPoint y: 567, distance: 10.4
click at [802, 564] on span "$508,000" at bounding box center [795, 565] width 69 height 16
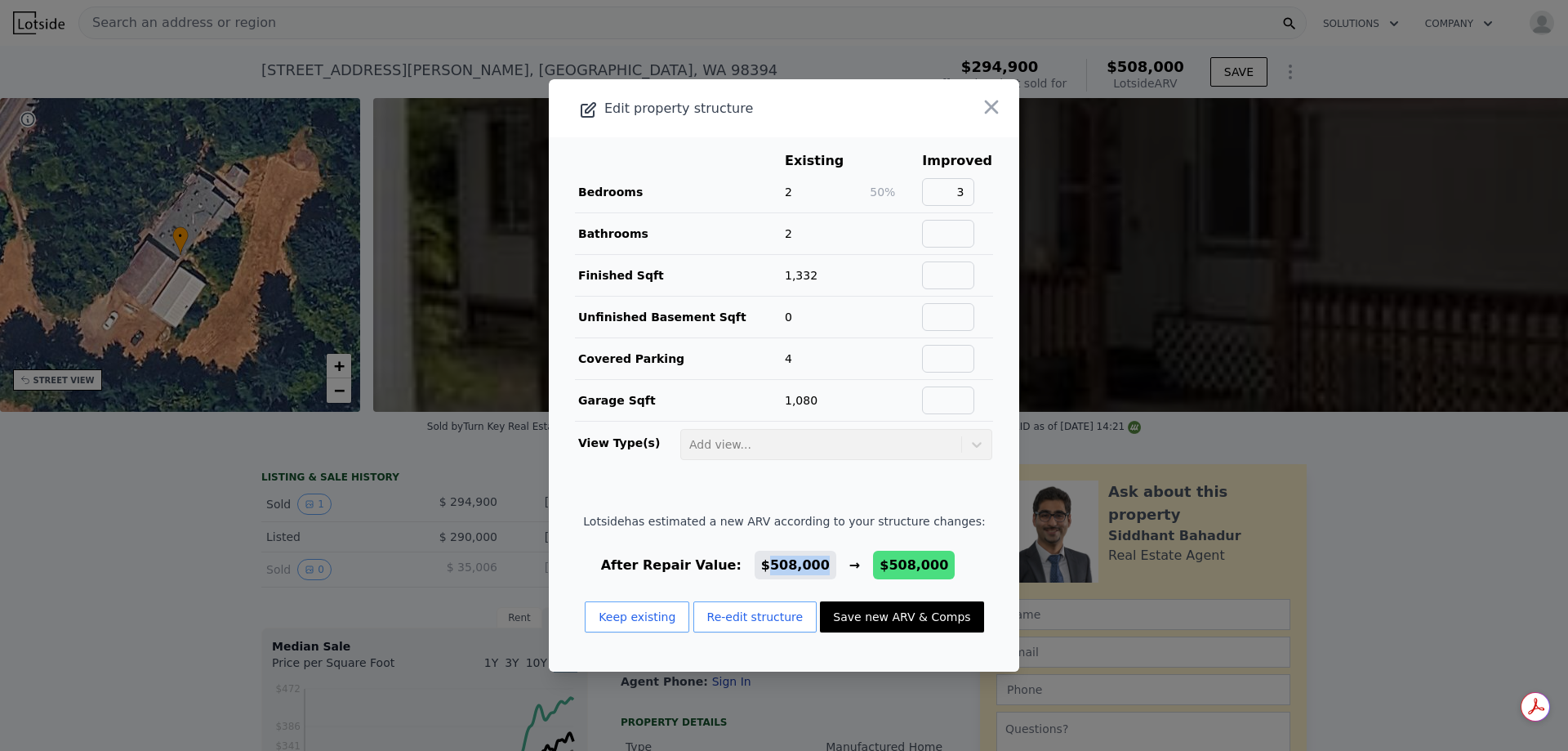
click at [776, 579] on span "$508,000" at bounding box center [795, 565] width 82 height 28
click at [761, 567] on span "$508,000" at bounding box center [795, 565] width 69 height 16
click at [771, 563] on span "$508,000" at bounding box center [795, 565] width 69 height 16
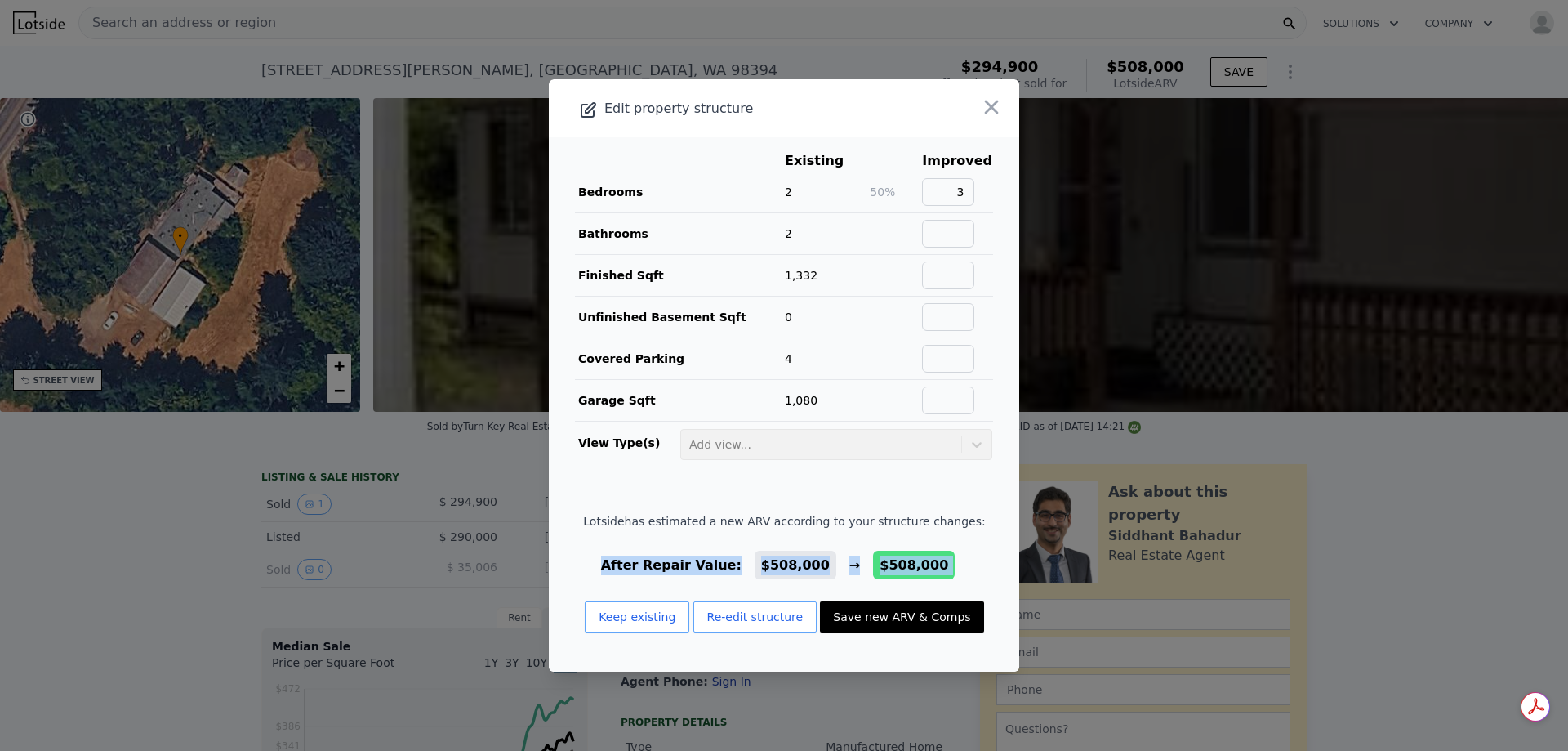
click at [768, 563] on span "$508,000" at bounding box center [795, 565] width 69 height 16
click at [882, 625] on button "Save new ARV & Comps" at bounding box center [902, 616] width 164 height 31
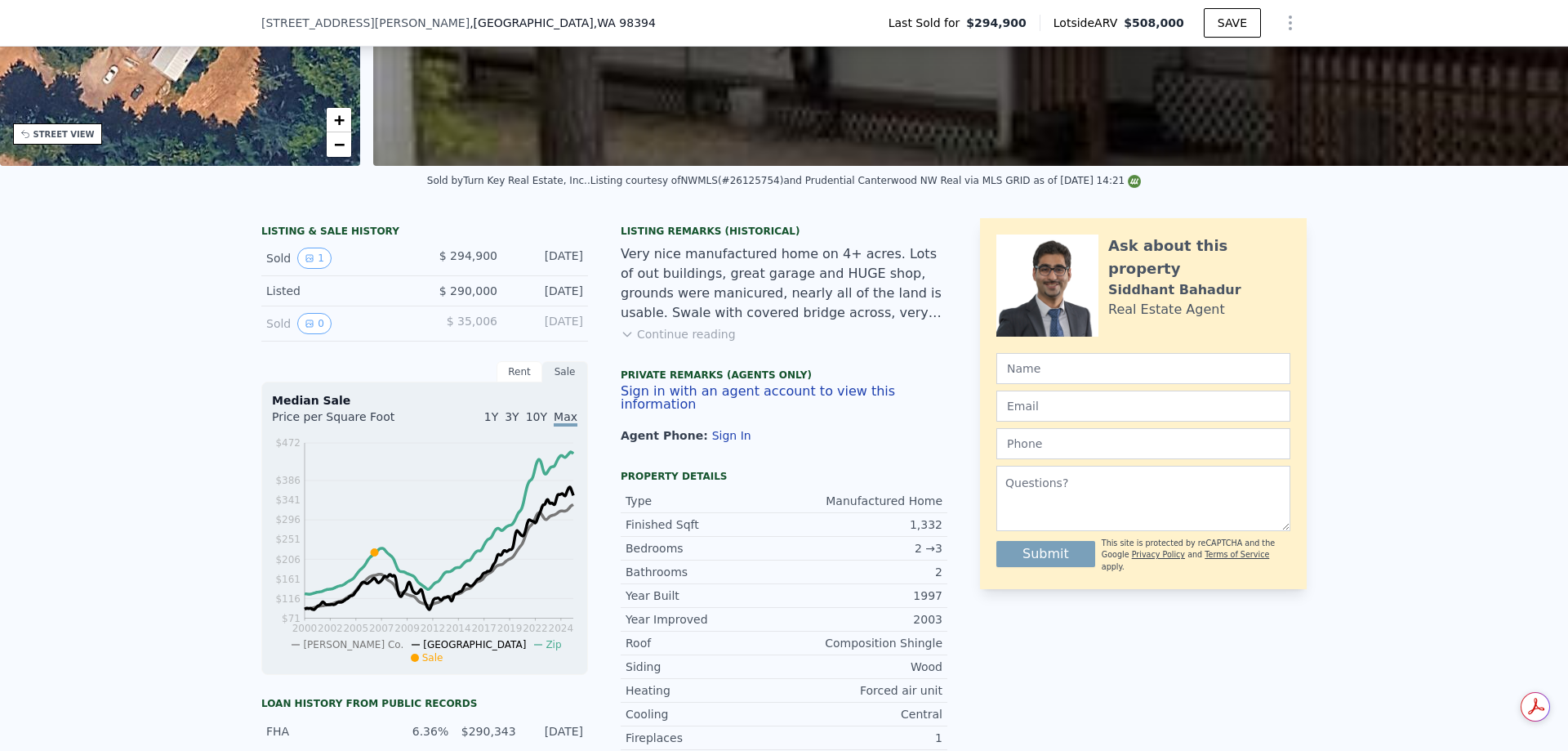
scroll to position [403, 0]
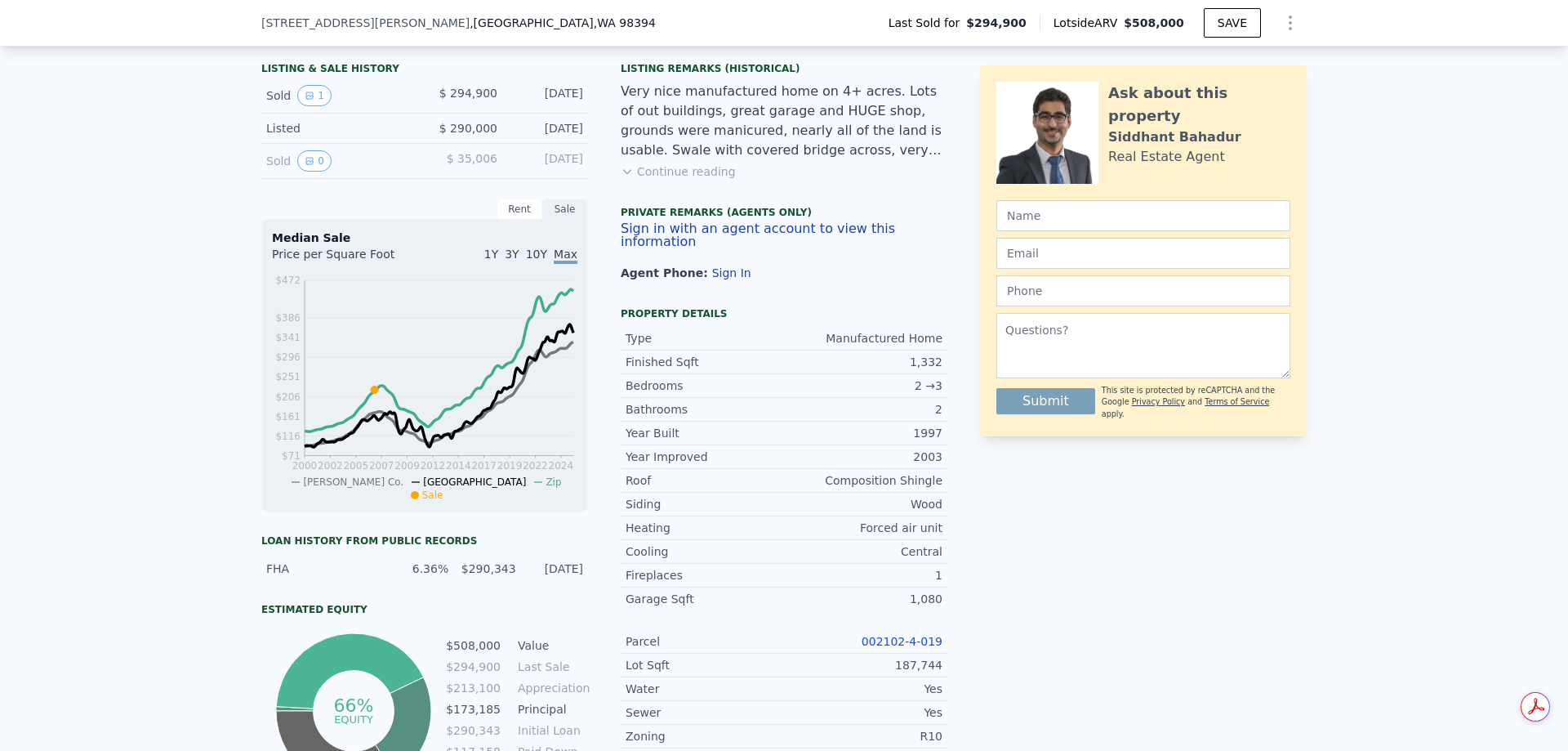
click at [1274, 24] on button "Show Options" at bounding box center [1290, 22] width 33 height 33
click at [1193, 98] on div "Share Analysis" at bounding box center [1215, 98] width 183 height 33
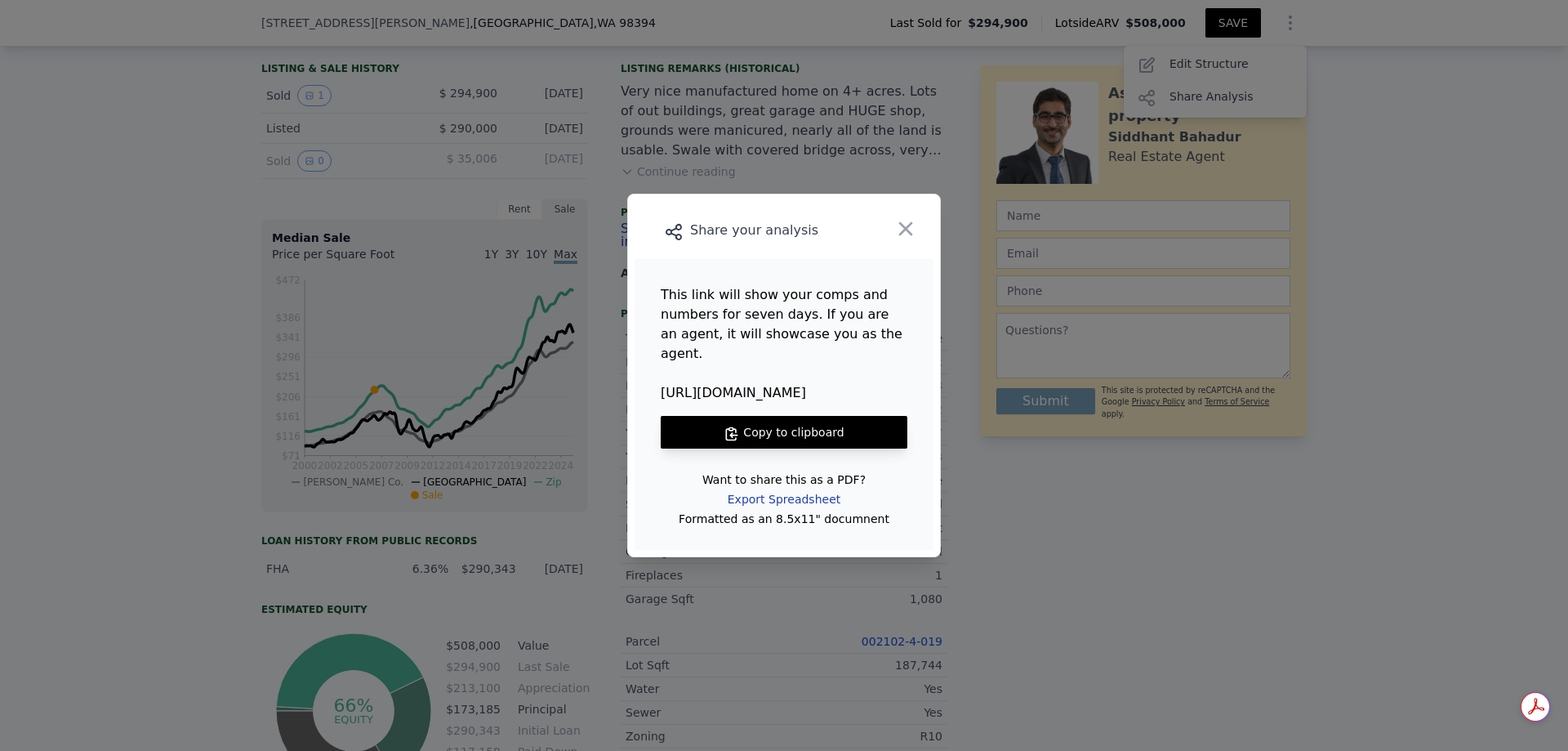
click at [815, 485] on div "Export Spreadsheet" at bounding box center [784, 498] width 139 height 29
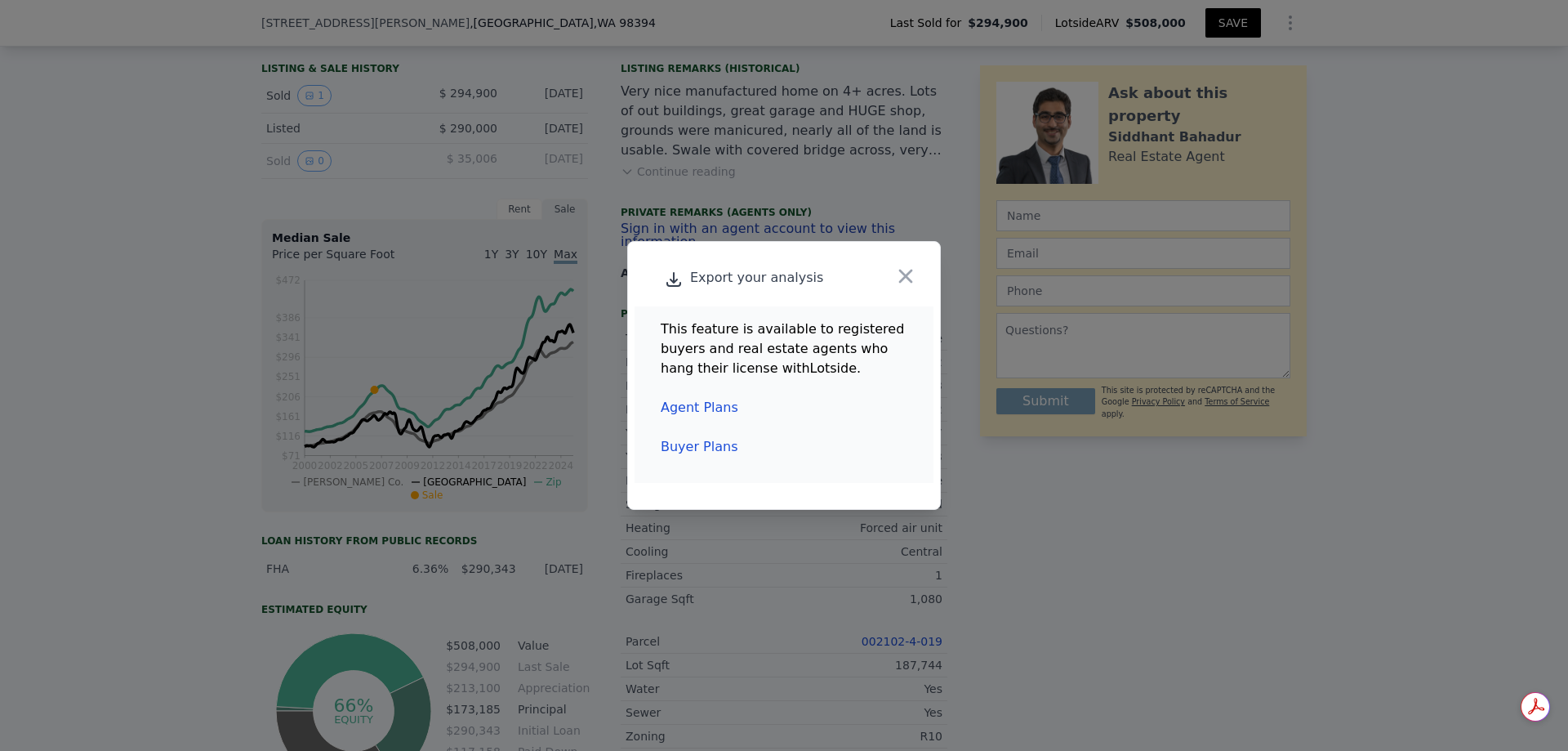
click at [707, 445] on link "Buyer Plans" at bounding box center [699, 446] width 77 height 16
click at [902, 283] on icon "button" at bounding box center [905, 276] width 23 height 23
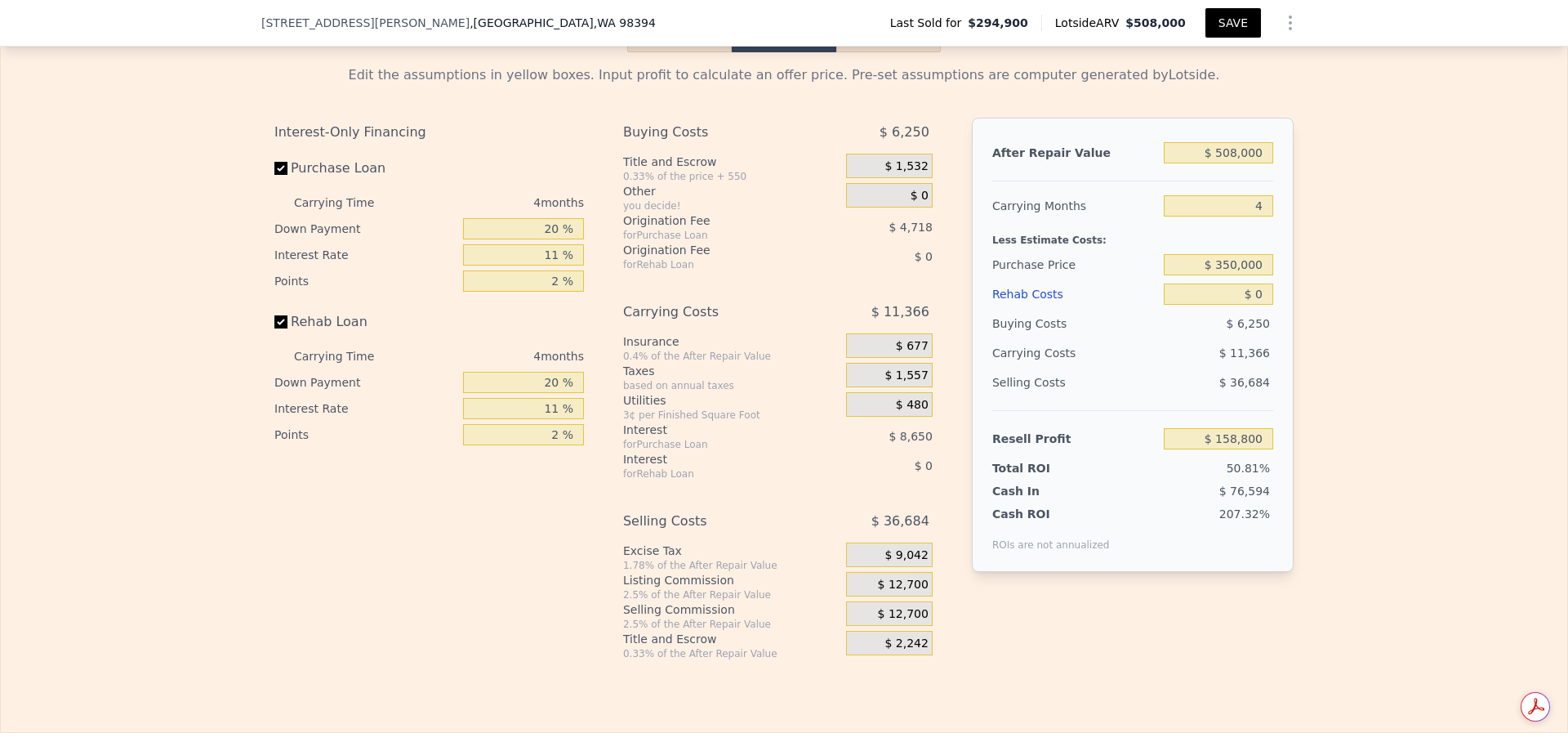
scroll to position [2772, 0]
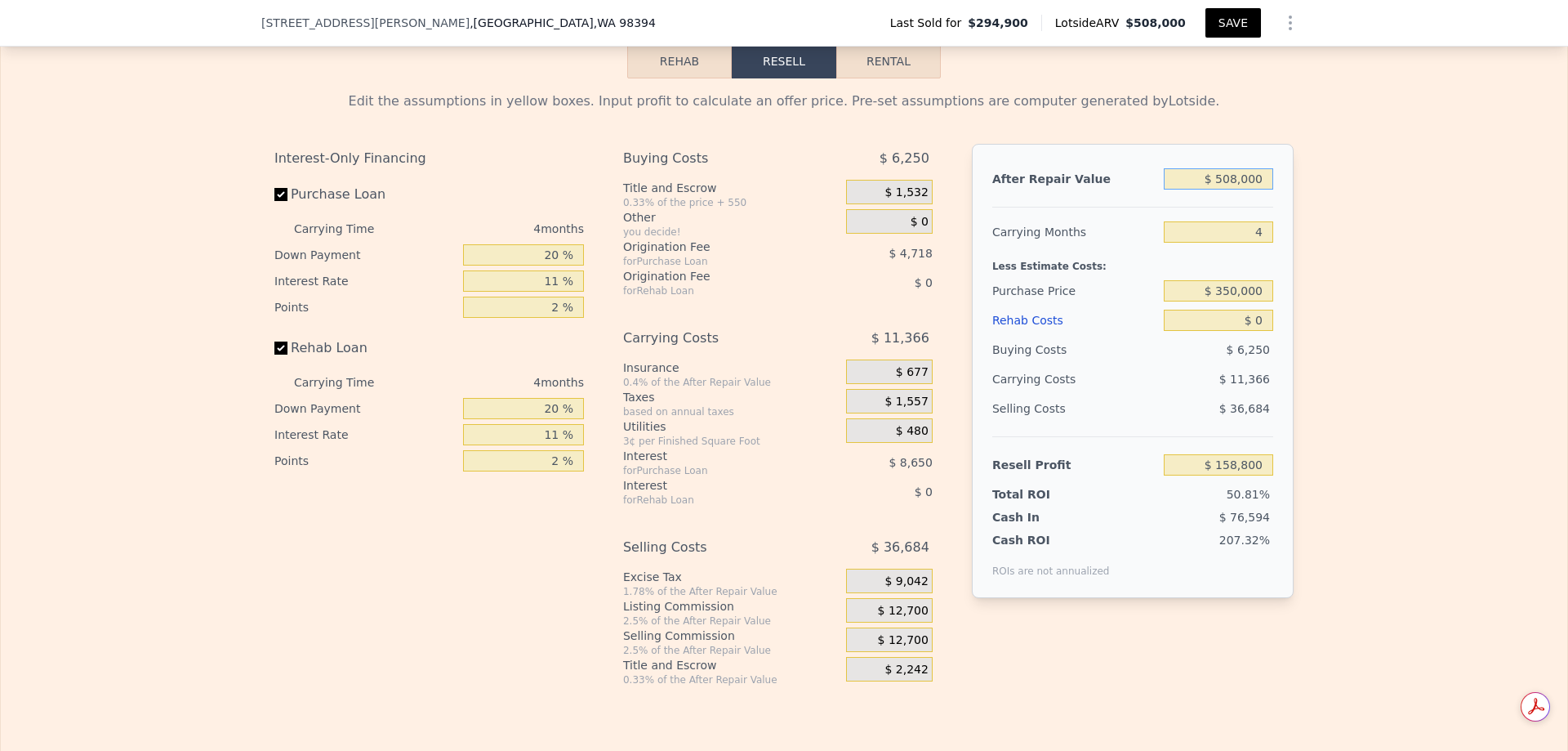
click at [1242, 178] on input "$ 508,000" at bounding box center [1219, 179] width 109 height 21
type input "$ 485"
type input "-$ 311,940"
type input "$ 485,000"
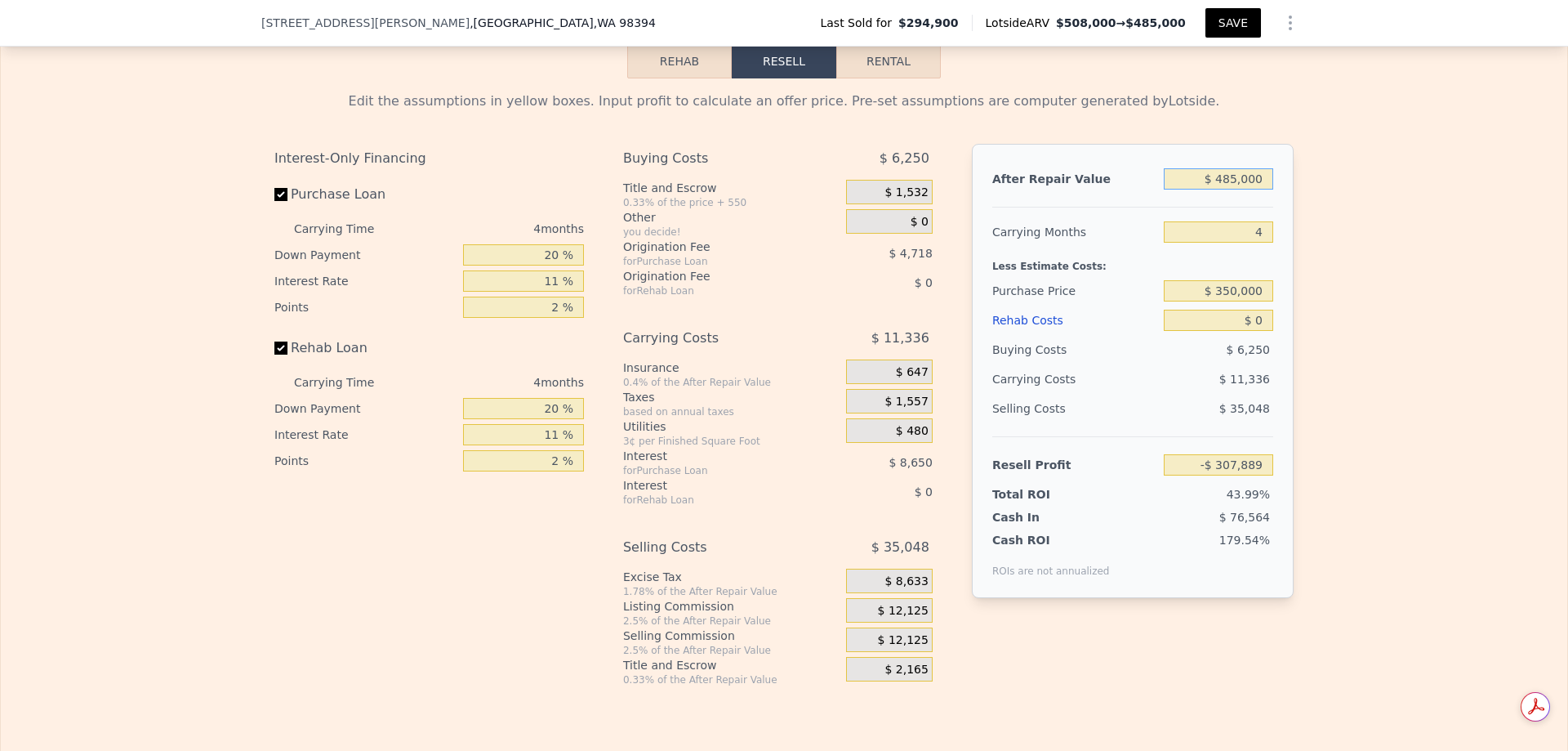
type input "$ 137,466"
type input "$ 485,000"
click at [1412, 300] on div "Edit the assumptions in yellow boxes. Input profit to calculate an offer price.…" at bounding box center [784, 382] width 1566 height 608
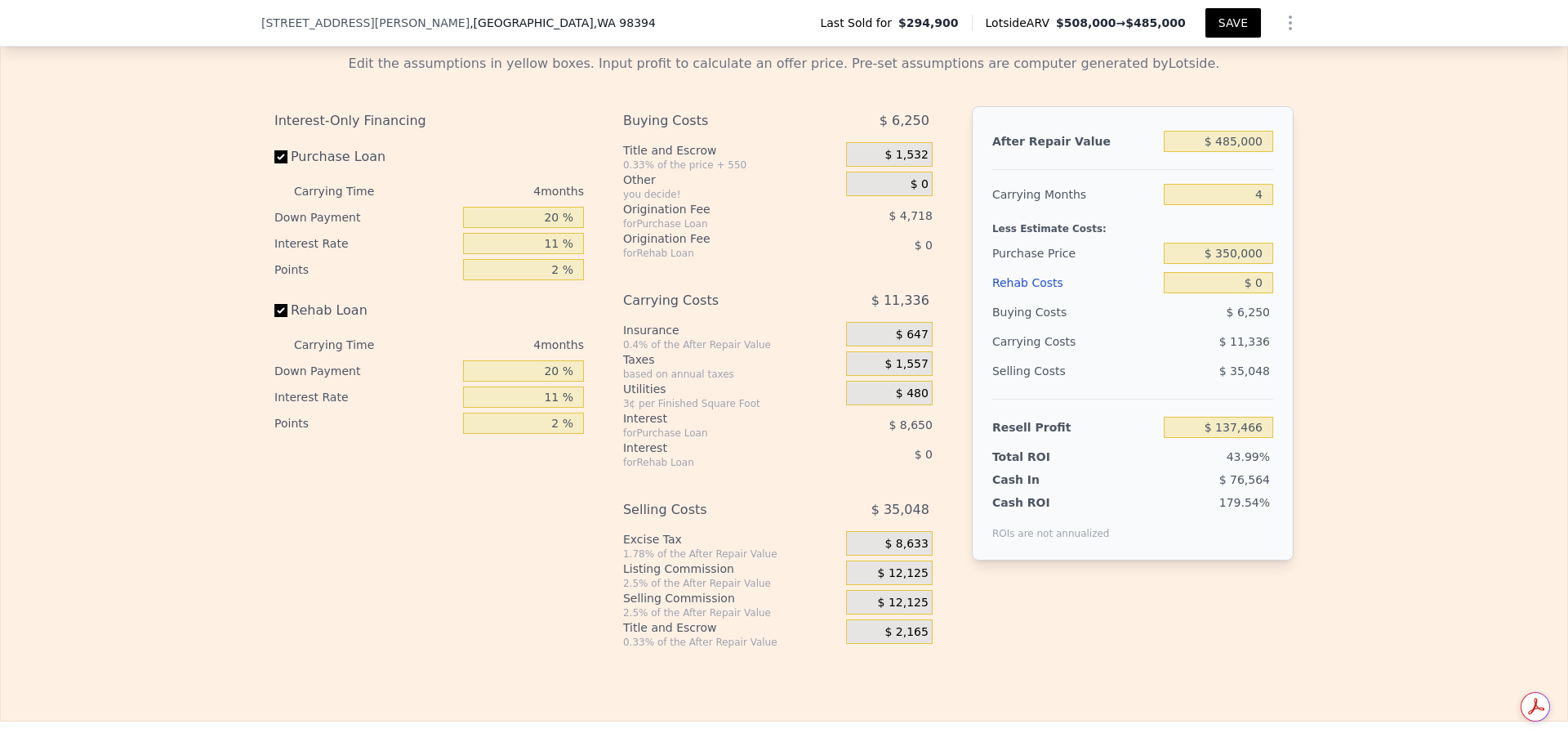
scroll to position [2854, 0]
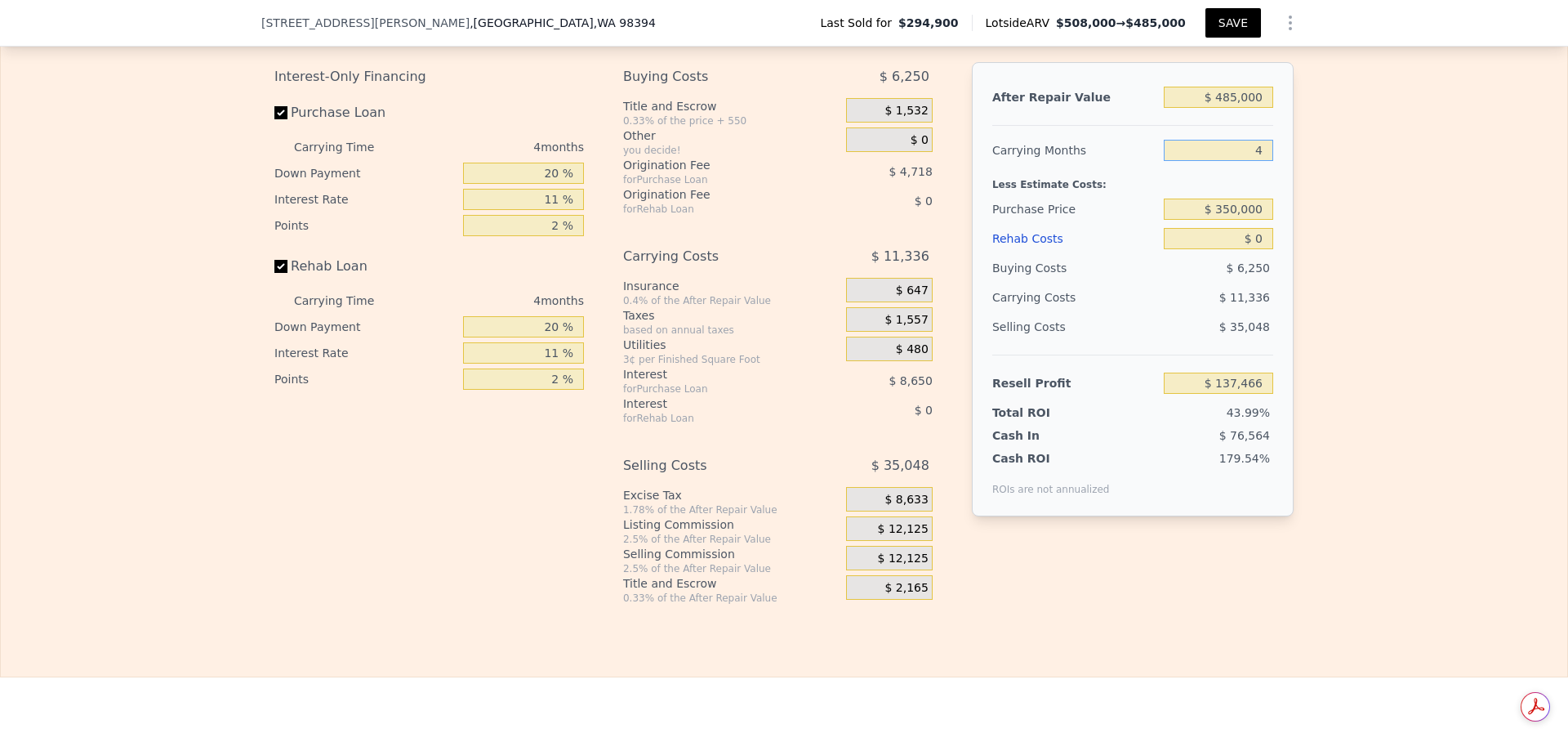
click at [1252, 152] on input "4" at bounding box center [1219, 151] width 109 height 21
type input "6"
type input "$ 131,799"
click at [1433, 313] on div "Edit the assumptions in yellow boxes. Input profit to calculate an offer price.…" at bounding box center [784, 300] width 1566 height 608
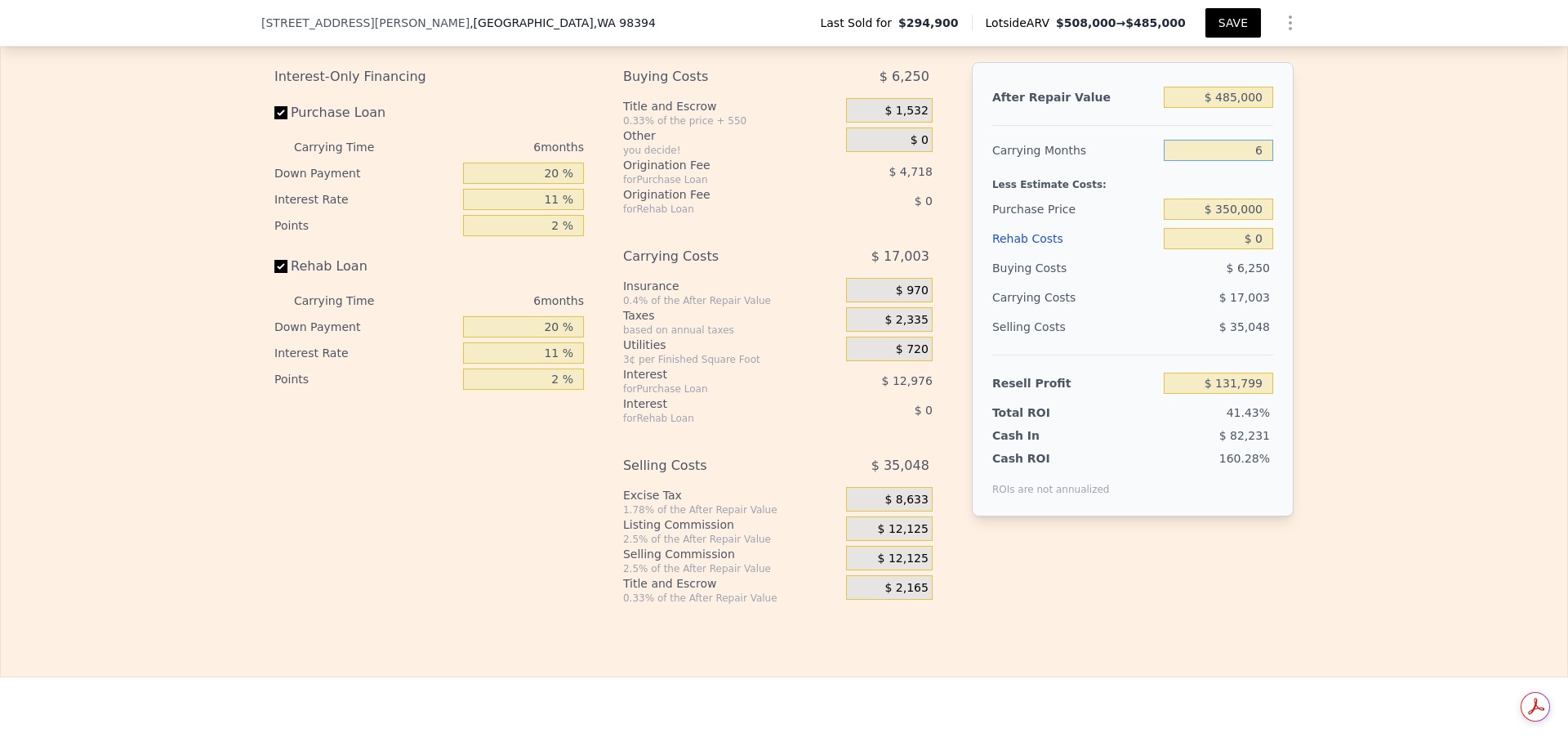
drag, startPoint x: 1243, startPoint y: 153, endPoint x: 1303, endPoint y: 160, distance: 60.4
click at [1301, 160] on div "Edit the assumptions in yellow boxes. Input profit to calculate an offer price.…" at bounding box center [784, 300] width 1566 height 608
type input "4"
type input "$ 137,466"
type input "4"
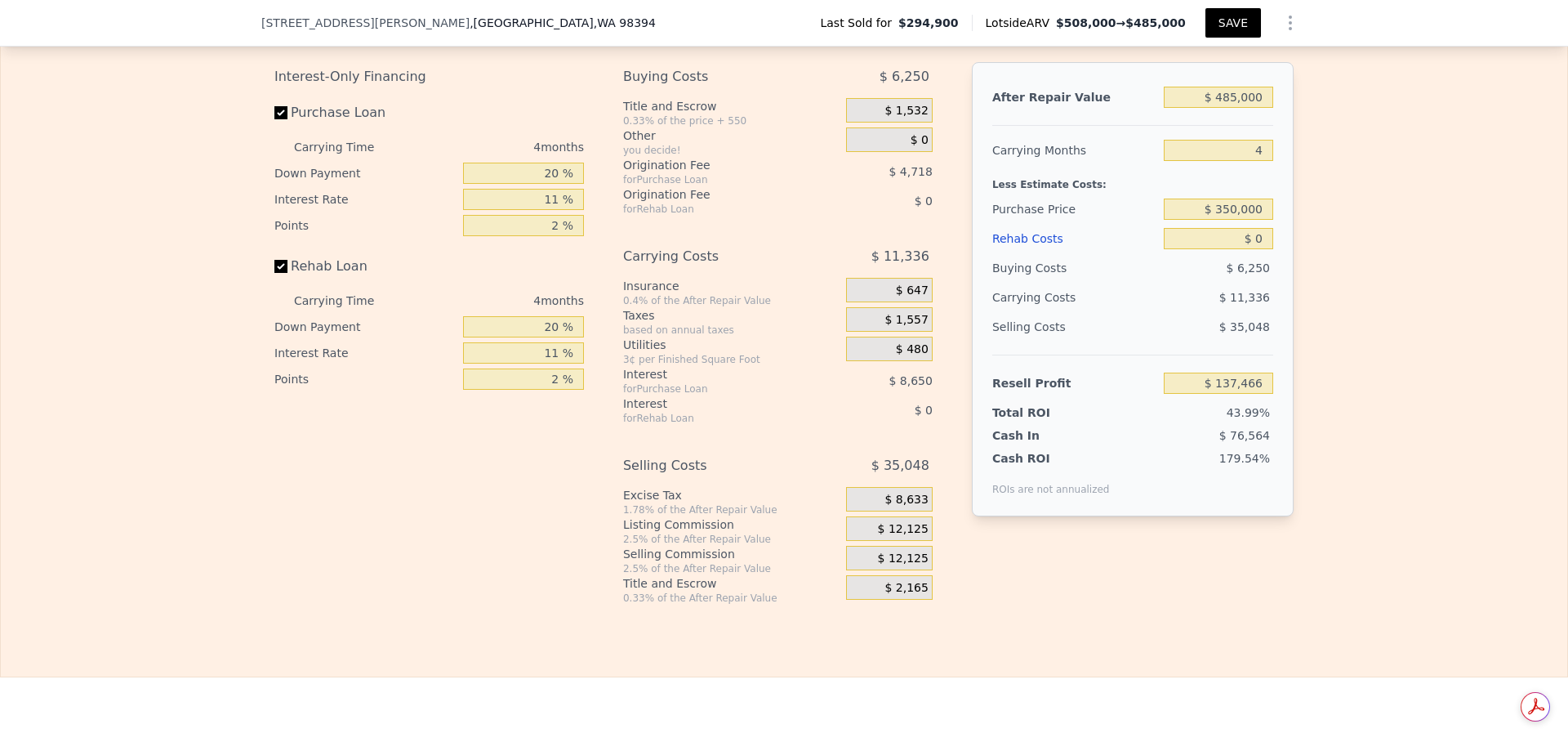
click at [1353, 280] on div "Edit the assumptions in yellow boxes. Input profit to calculate an offer price.…" at bounding box center [784, 300] width 1566 height 608
click at [1249, 247] on input "$ 0" at bounding box center [1219, 239] width 109 height 21
click at [1251, 247] on input "$ 0" at bounding box center [1219, 239] width 109 height 21
type input "$ 508,000"
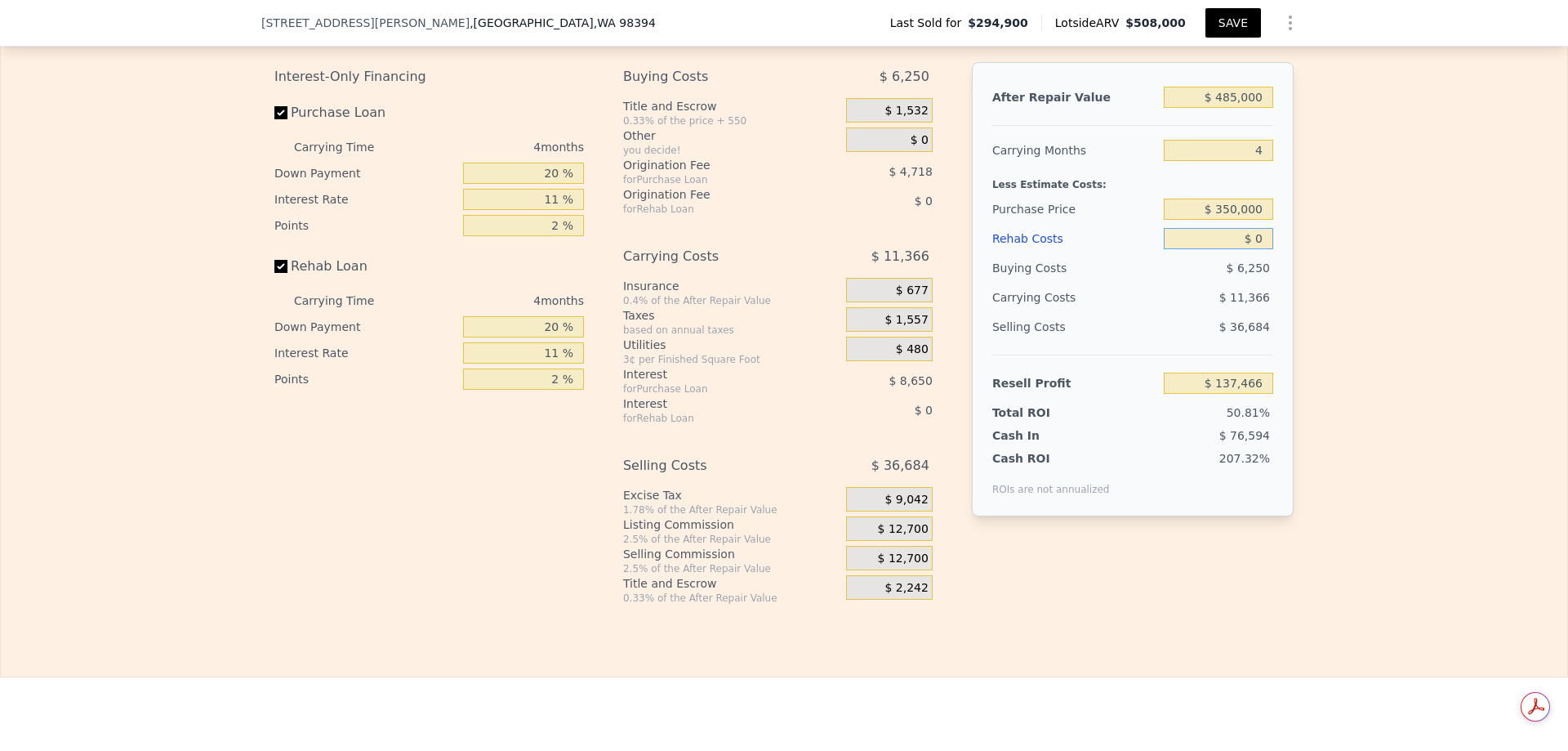
type input "$ 158,800"
click at [1251, 247] on input "$ 0" at bounding box center [1219, 239] width 109 height 21
type input "$ 7"
type input "$ 158,793"
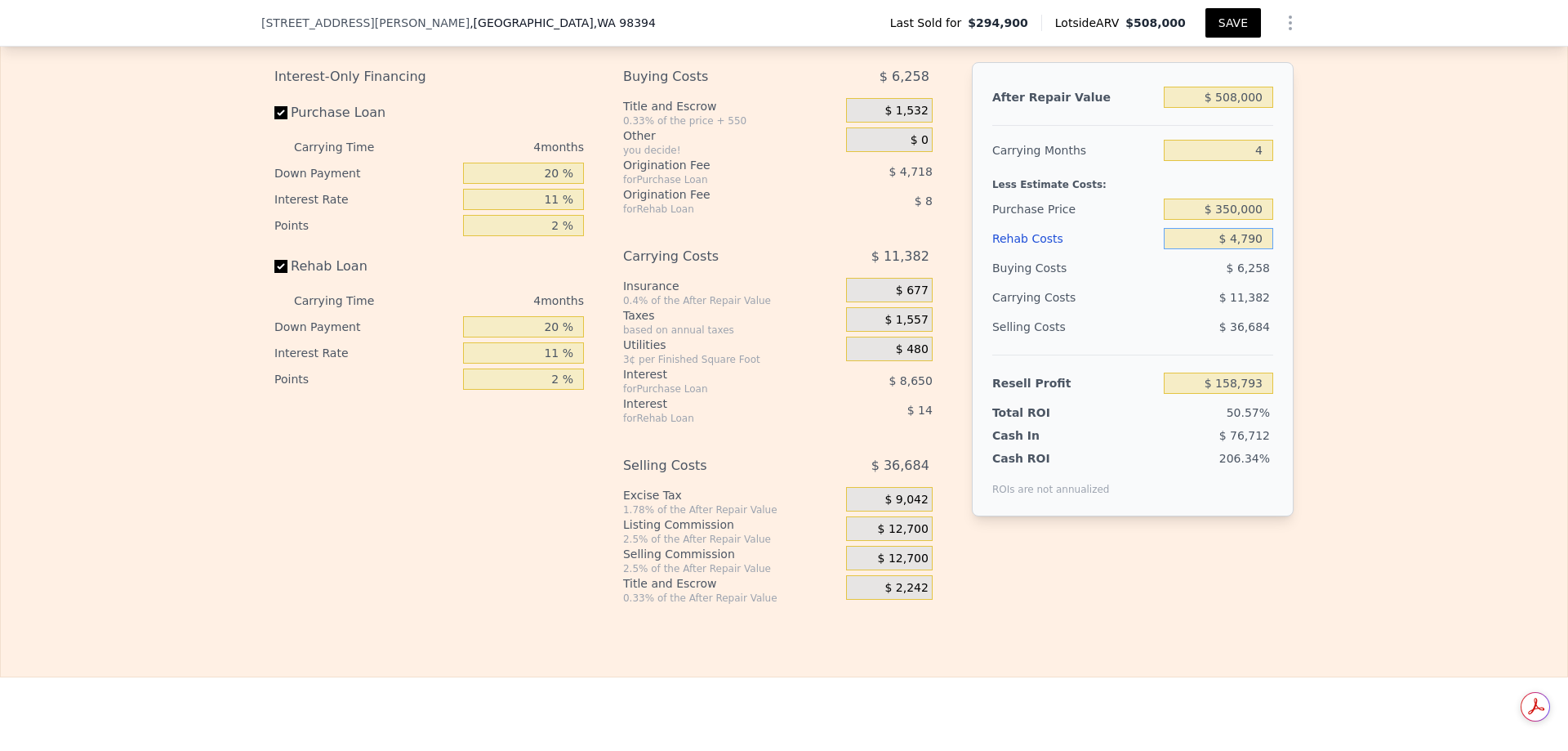
type input "$ 47,900"
type input "$ 108,730"
type input "$ 47,900"
click at [1366, 363] on div "Edit the assumptions in yellow boxes. Input profit to calculate an offer price.…" at bounding box center [784, 300] width 1566 height 608
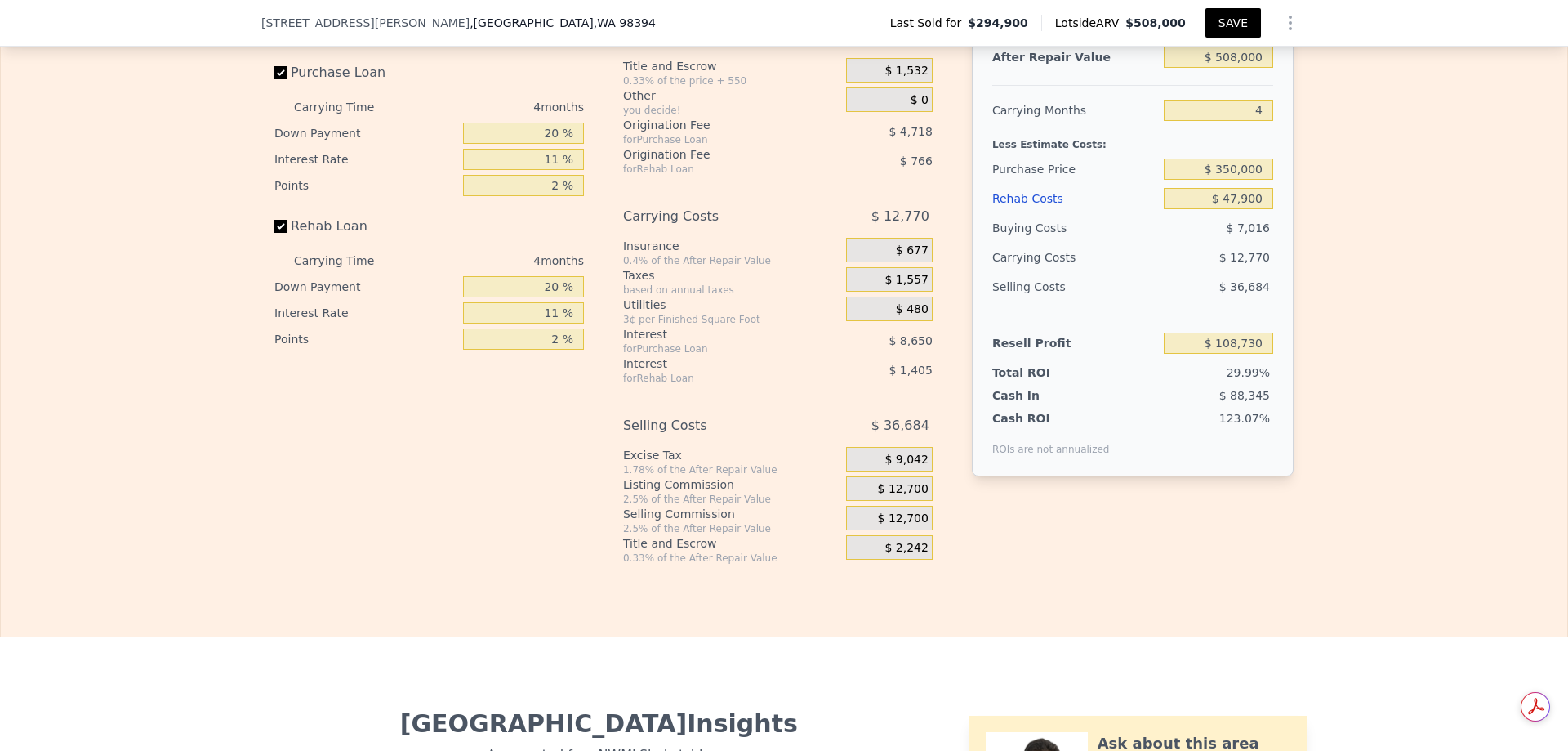
scroll to position [2691, 0]
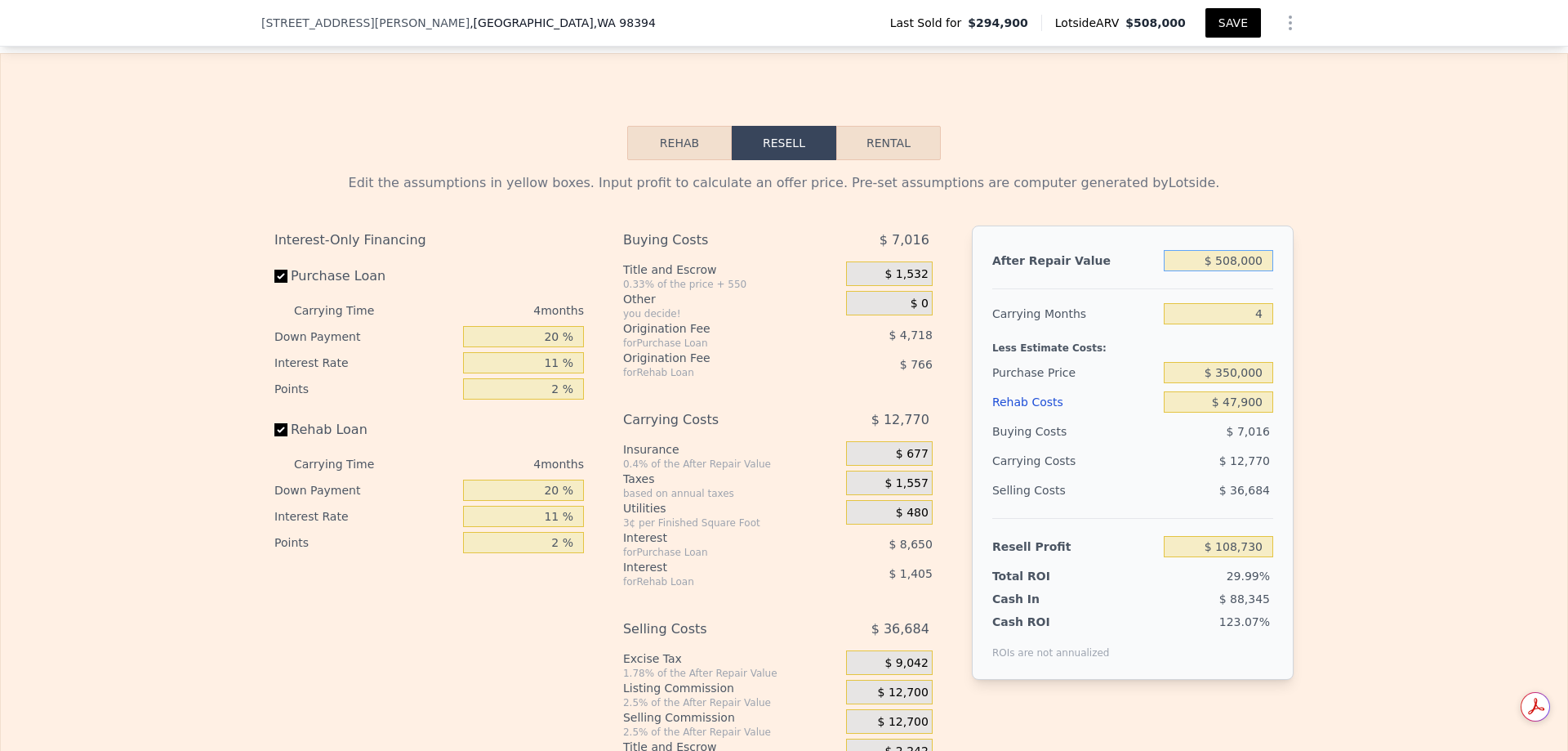
click at [1249, 267] on input "$ 508,000" at bounding box center [1219, 261] width 109 height 21
type input "$ 485,000"
type input "$ 87,396"
type input "$ 485,000"
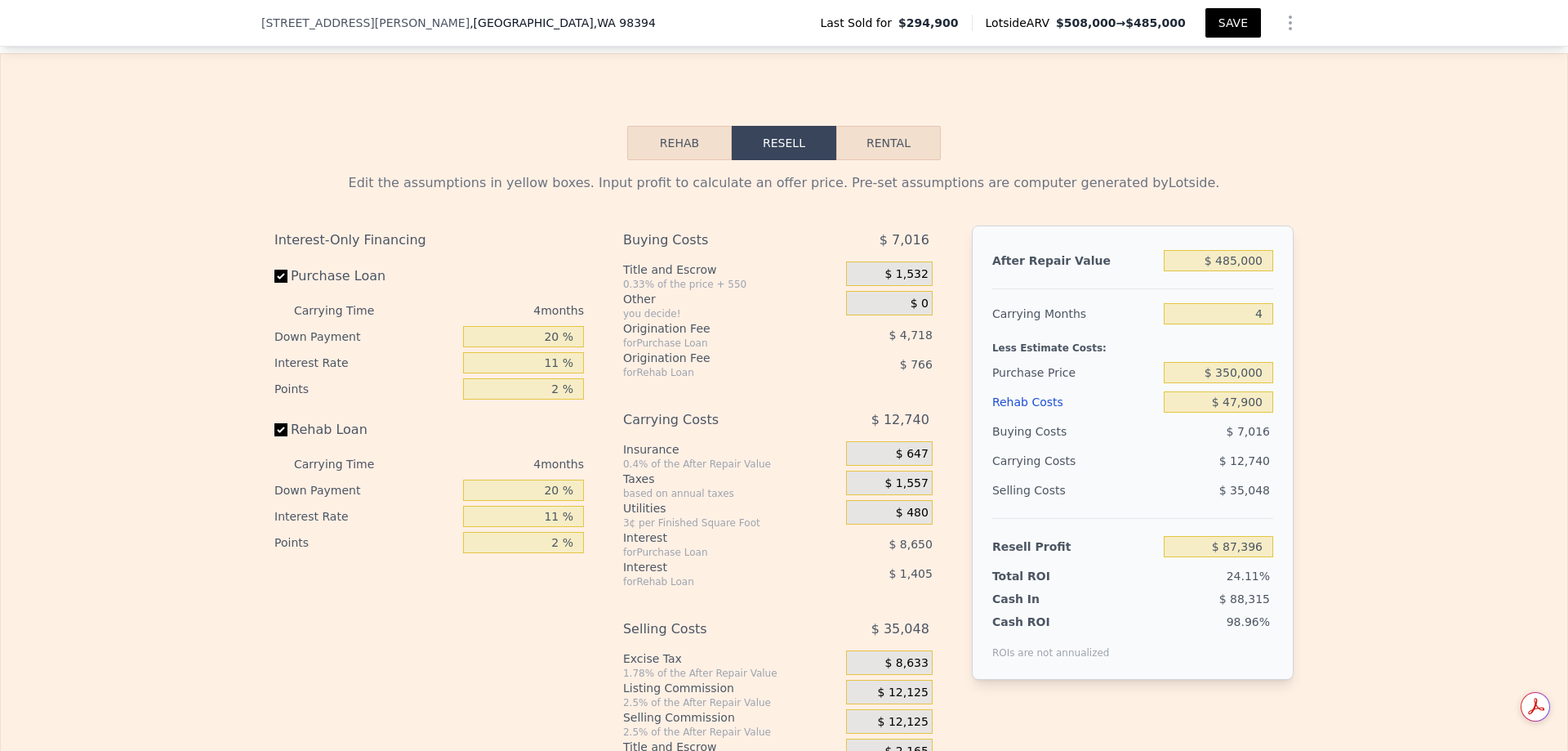
click at [1470, 353] on div "Edit the assumptions in yellow boxes. Input profit to calculate an offer price.…" at bounding box center [784, 464] width 1566 height 608
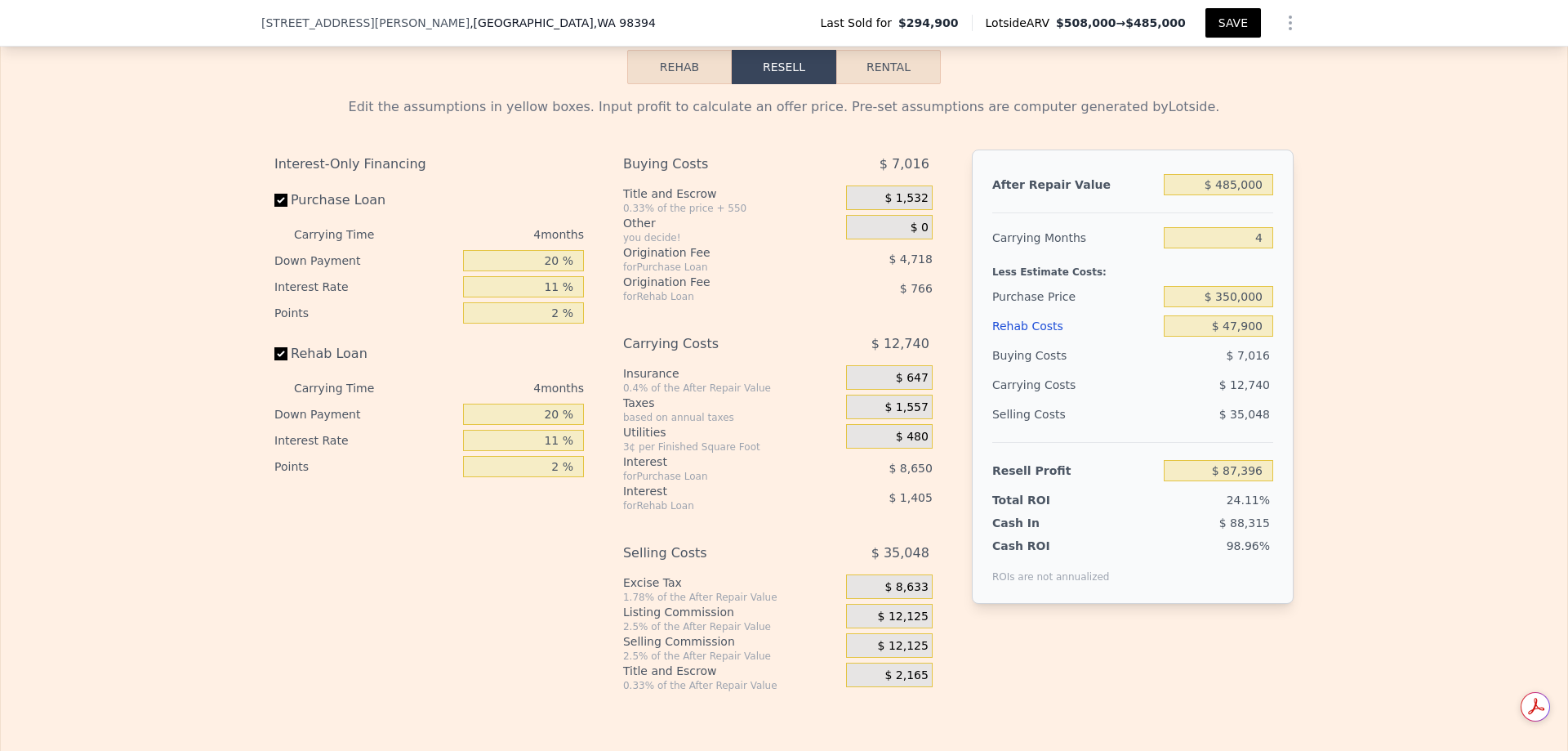
scroll to position [2772, 0]
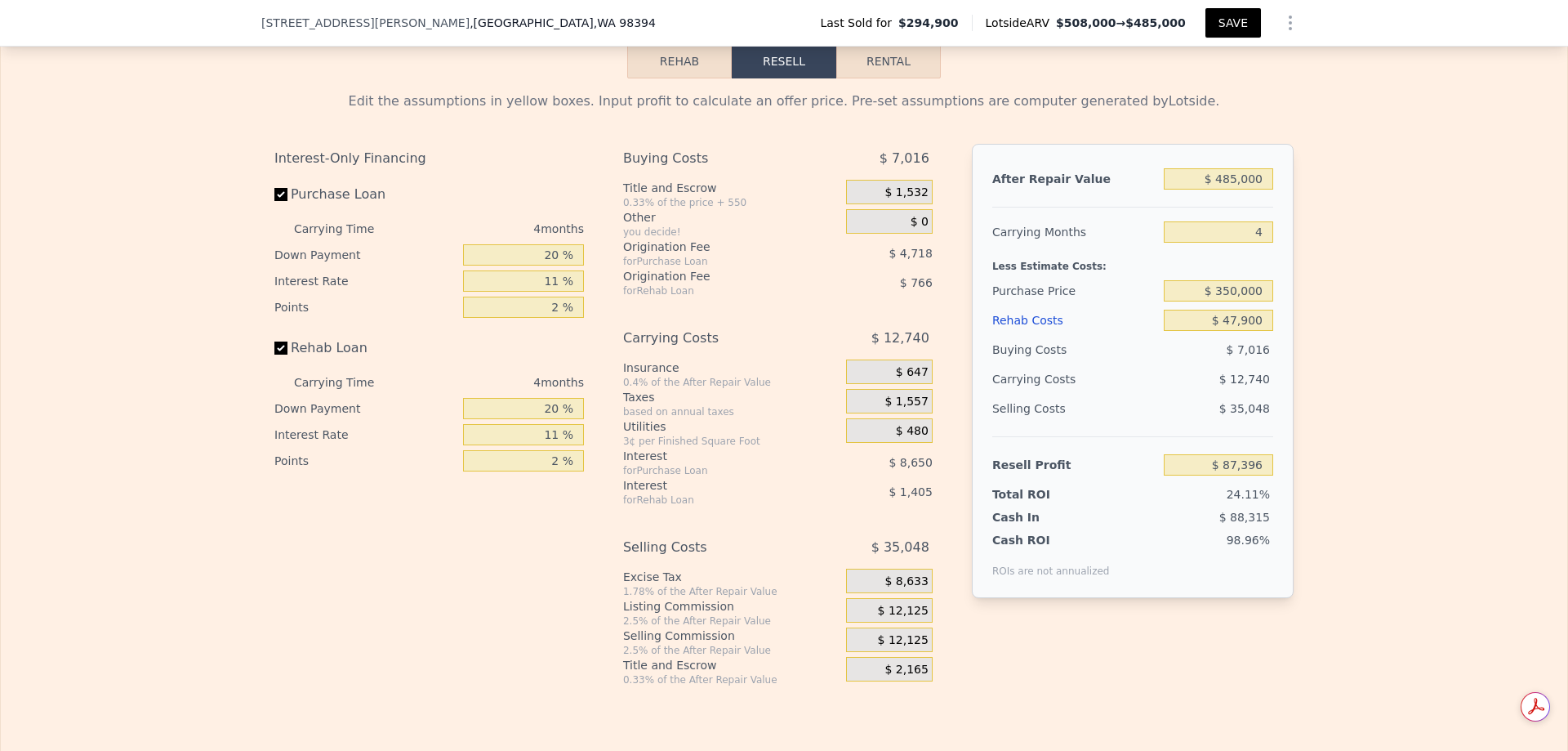
click at [1418, 365] on div "Edit the assumptions in yellow boxes. Input profit to calculate an offer price.…" at bounding box center [784, 382] width 1566 height 608
click at [1381, 346] on div "Edit the assumptions in yellow boxes. Input profit to calculate an offer price.…" at bounding box center [784, 382] width 1566 height 608
click at [1011, 320] on div "Rehab Costs" at bounding box center [1074, 320] width 165 height 29
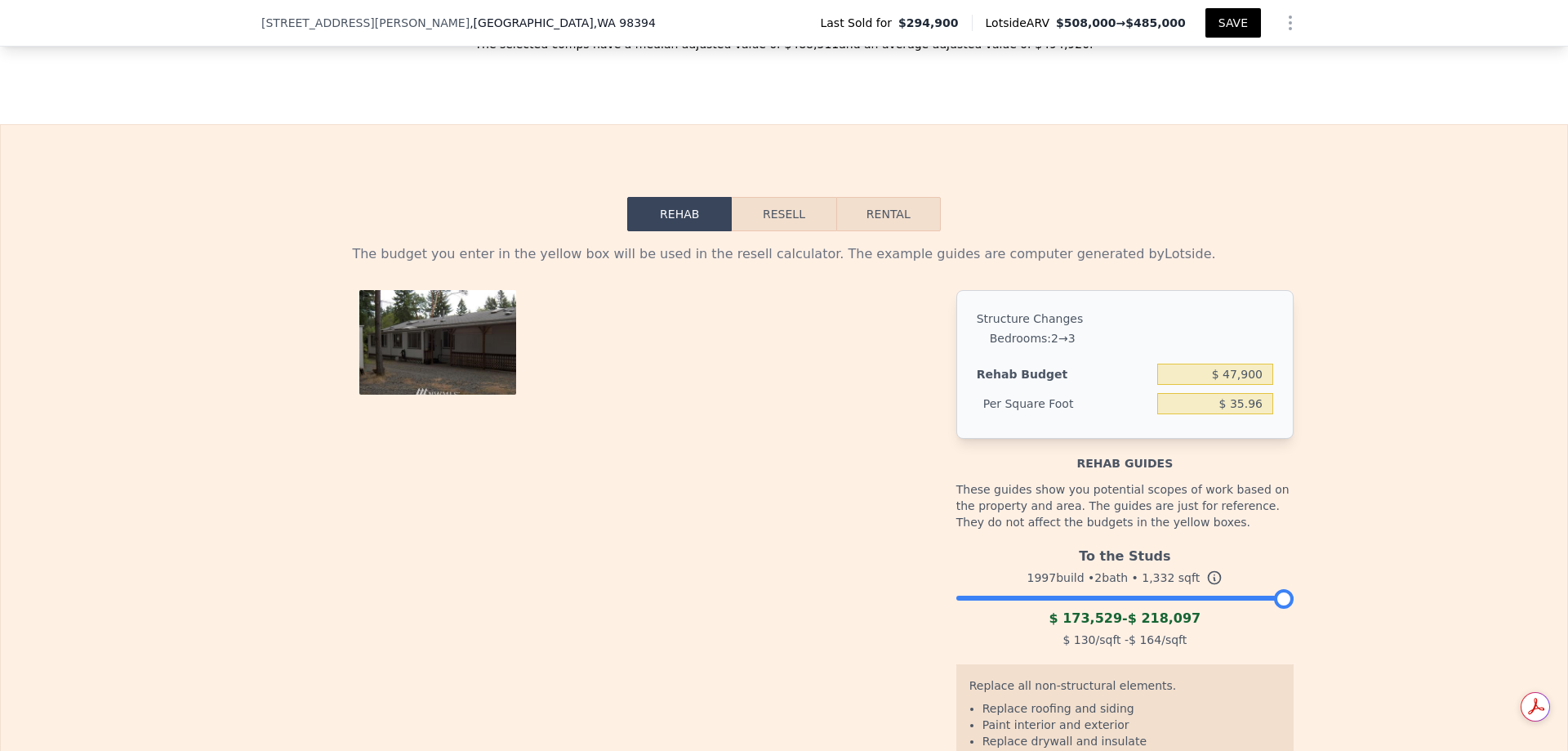
scroll to position [2610, 0]
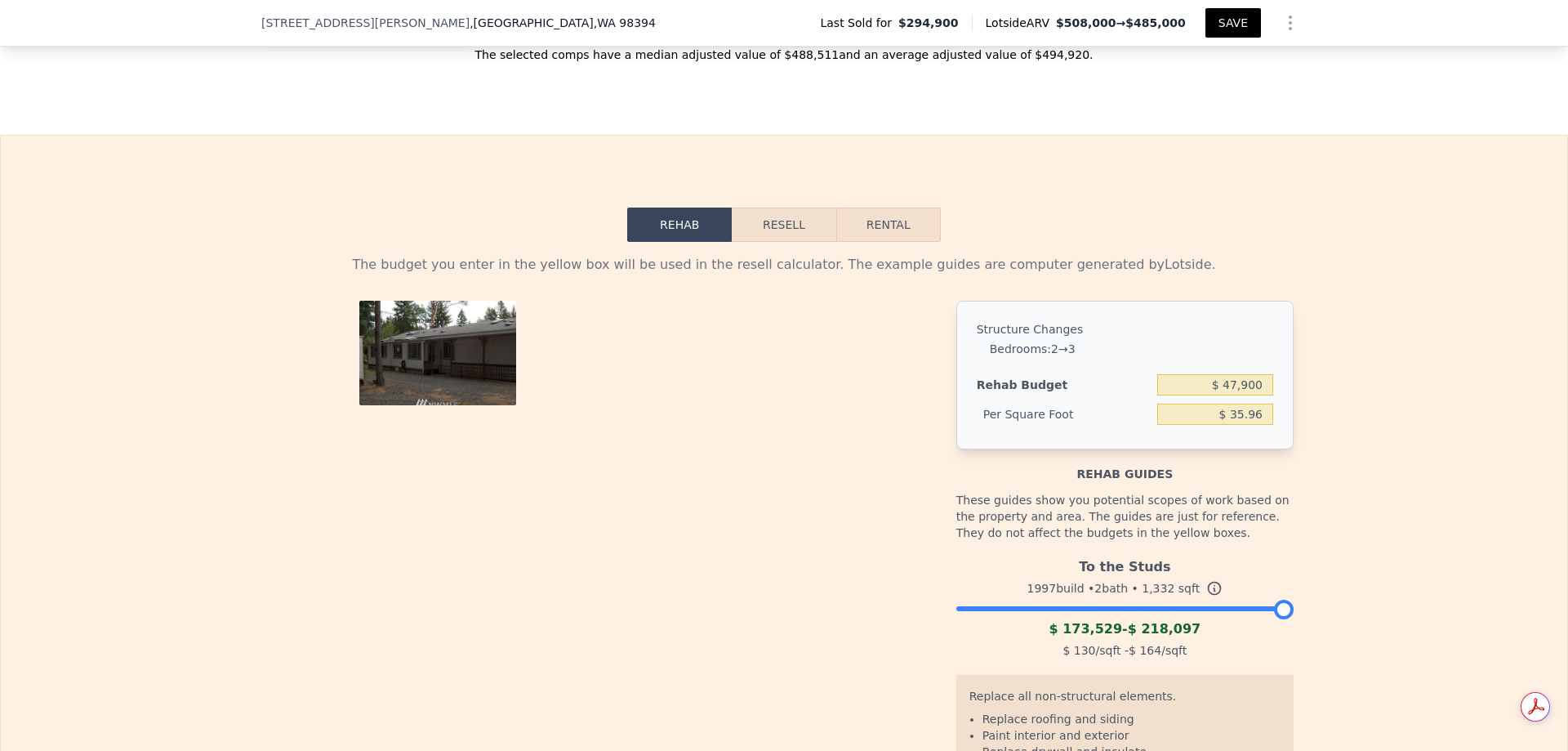
click at [773, 229] on button "Resell" at bounding box center [784, 225] width 104 height 34
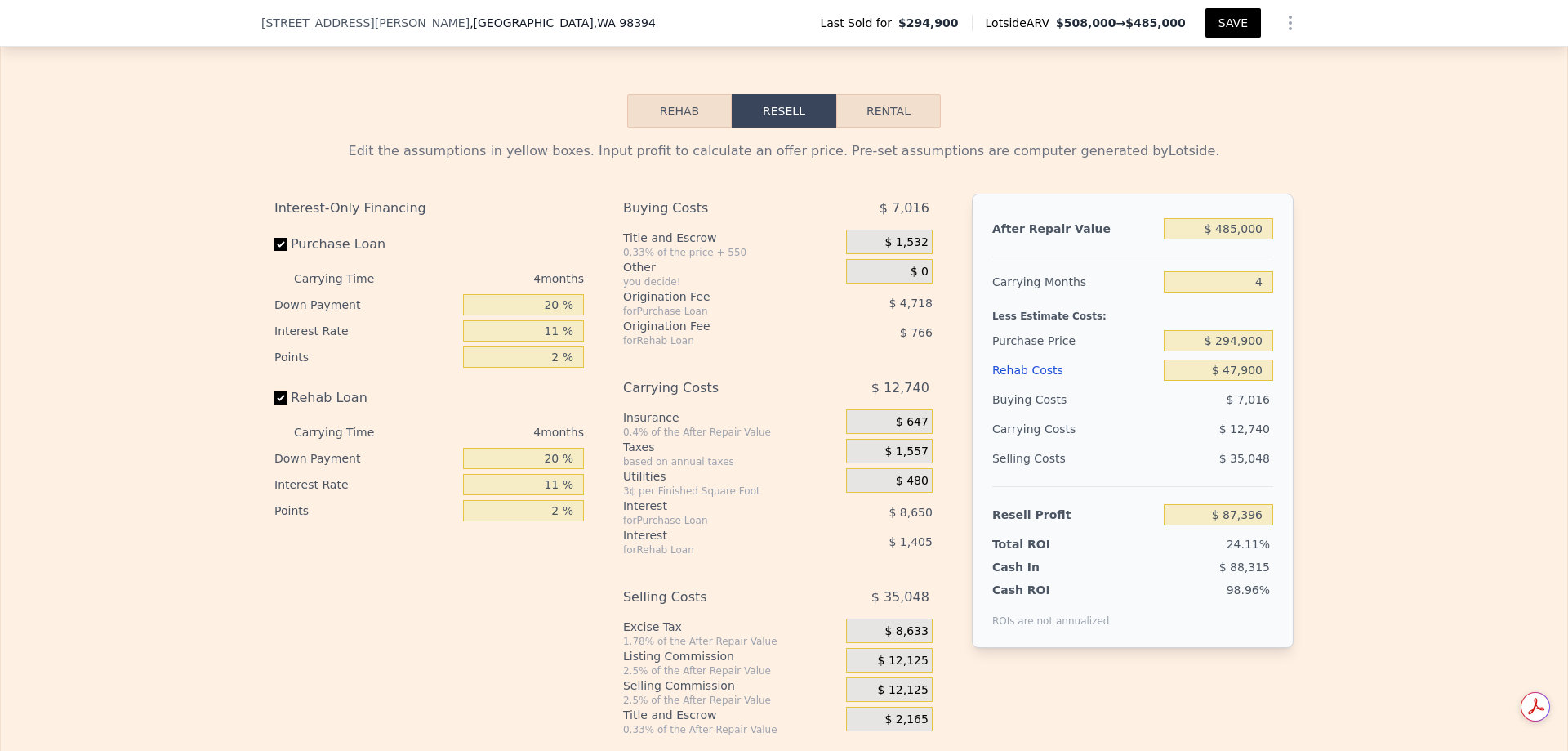
scroll to position [2772, 0]
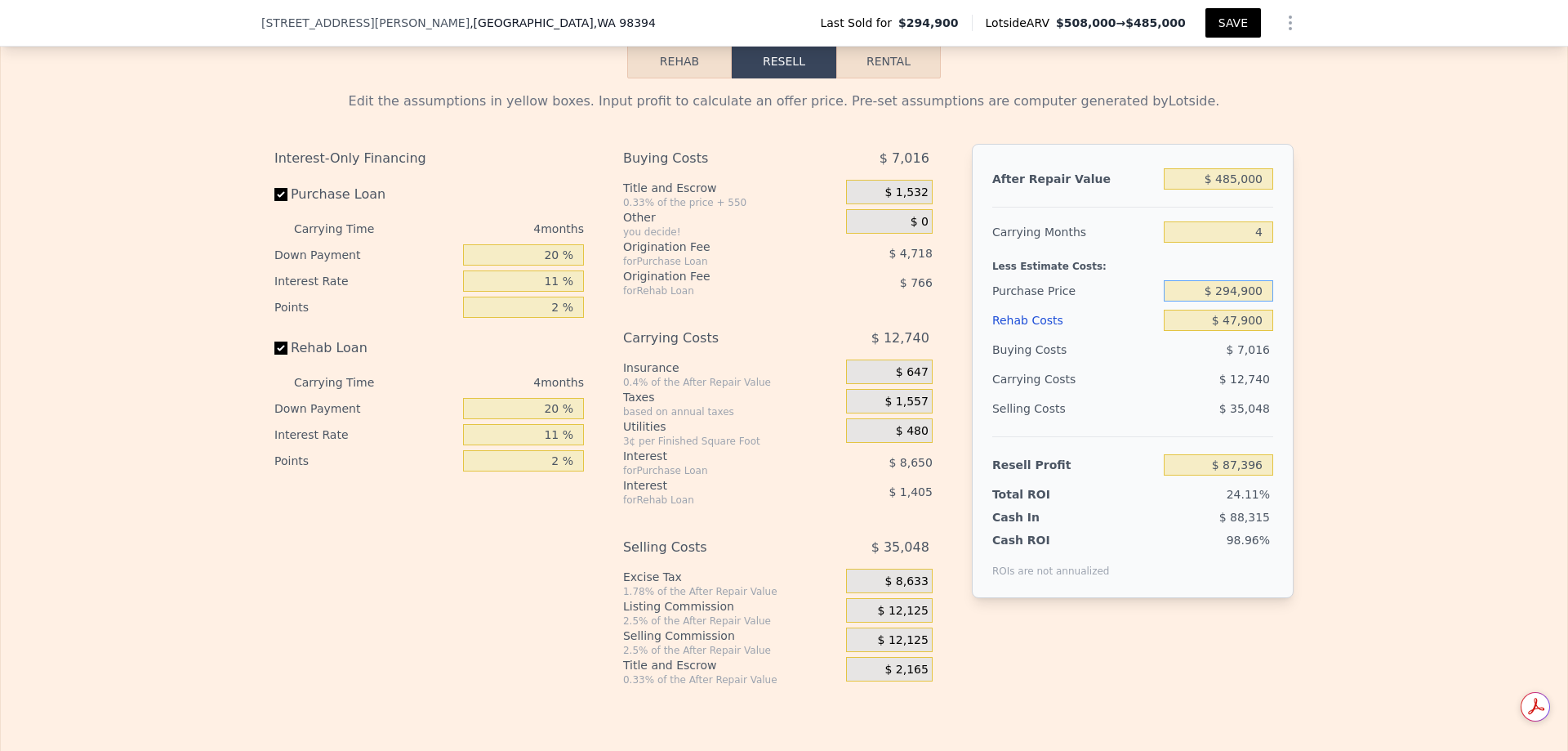
click at [1230, 290] on input "$ 294,900" at bounding box center [1219, 291] width 109 height 21
click at [1230, 288] on input "$ 294,900" at bounding box center [1219, 291] width 109 height 21
type input "$ 350,000"
click at [1484, 323] on div "Edit the assumptions in yellow boxes. Input profit to calculate an offer price.…" at bounding box center [784, 382] width 1566 height 608
type input "$ 29,614"
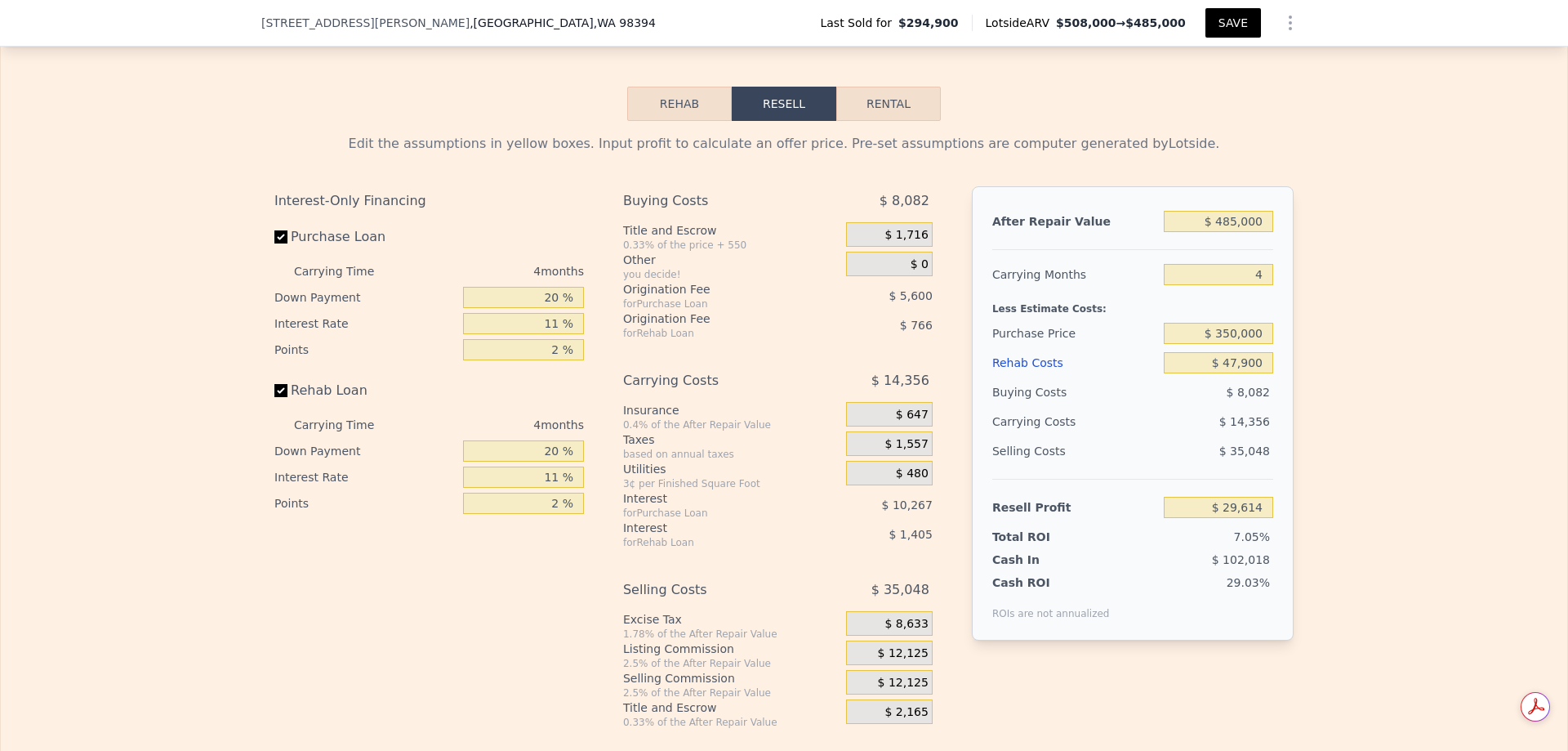
scroll to position [2770, 0]
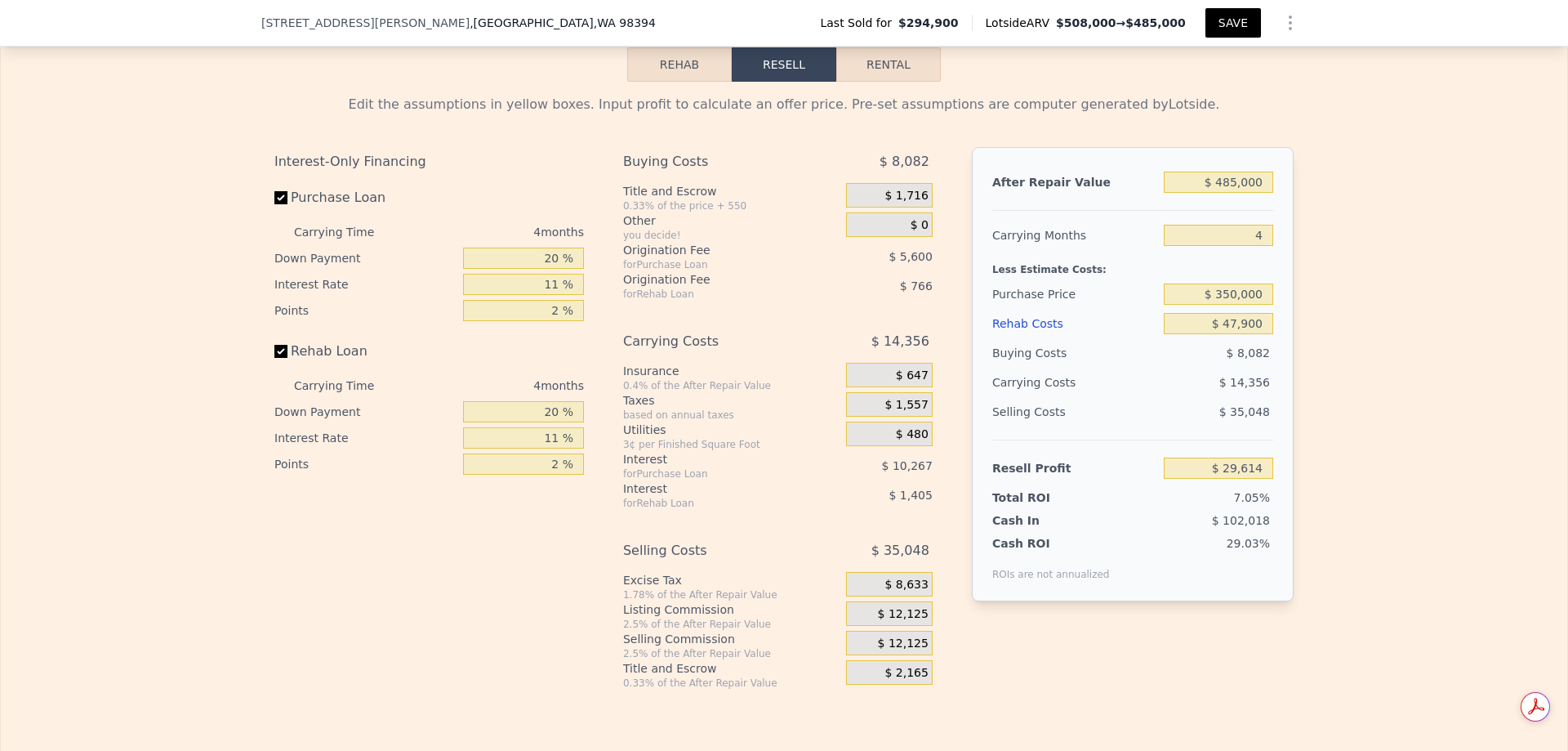
type input "$ 508,000"
type input "$ 0"
type input "$ 158,800"
